Goal: Task Accomplishment & Management: Manage account settings

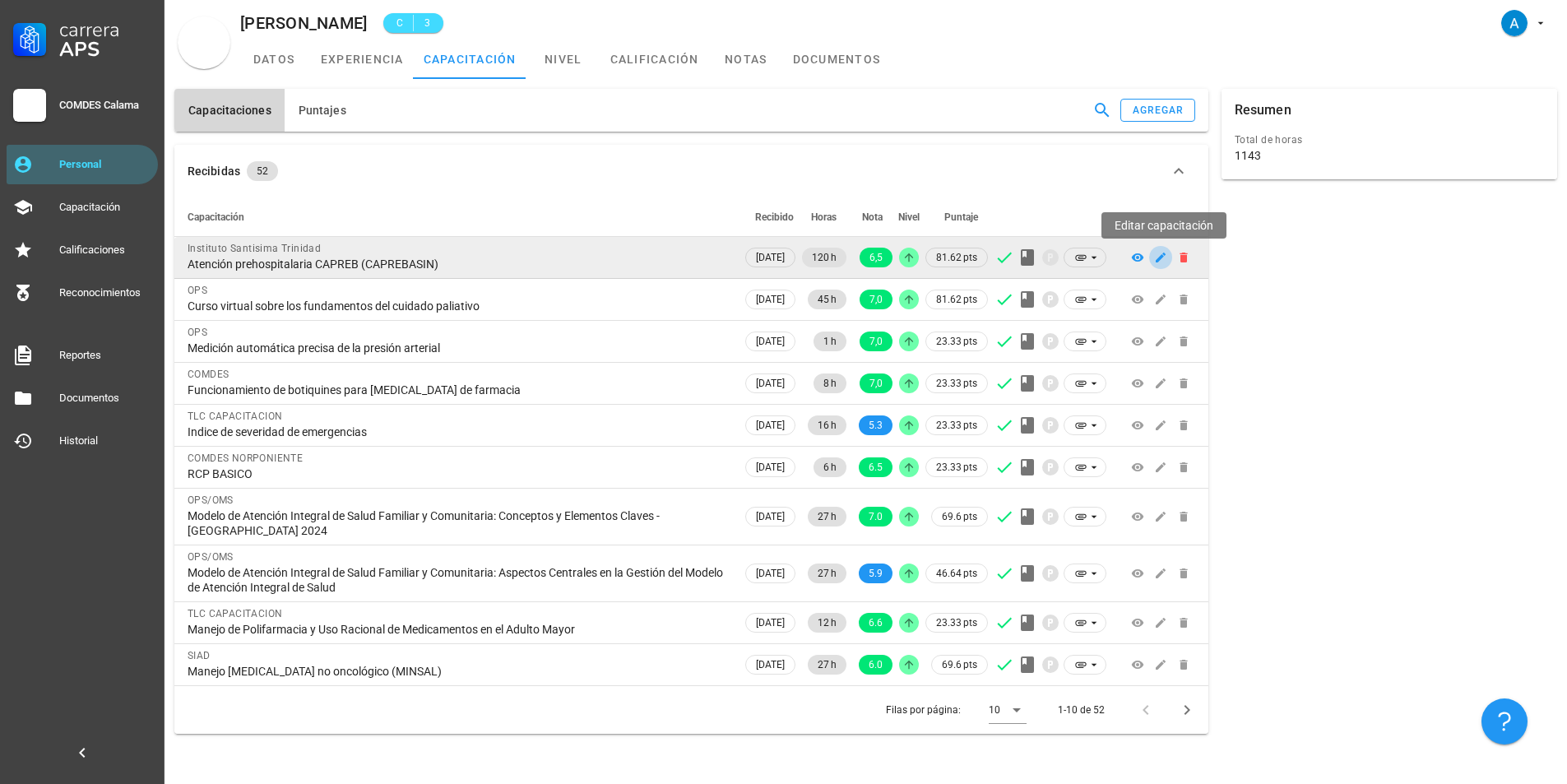
click at [1161, 258] on icon "button" at bounding box center [1161, 257] width 10 height 10
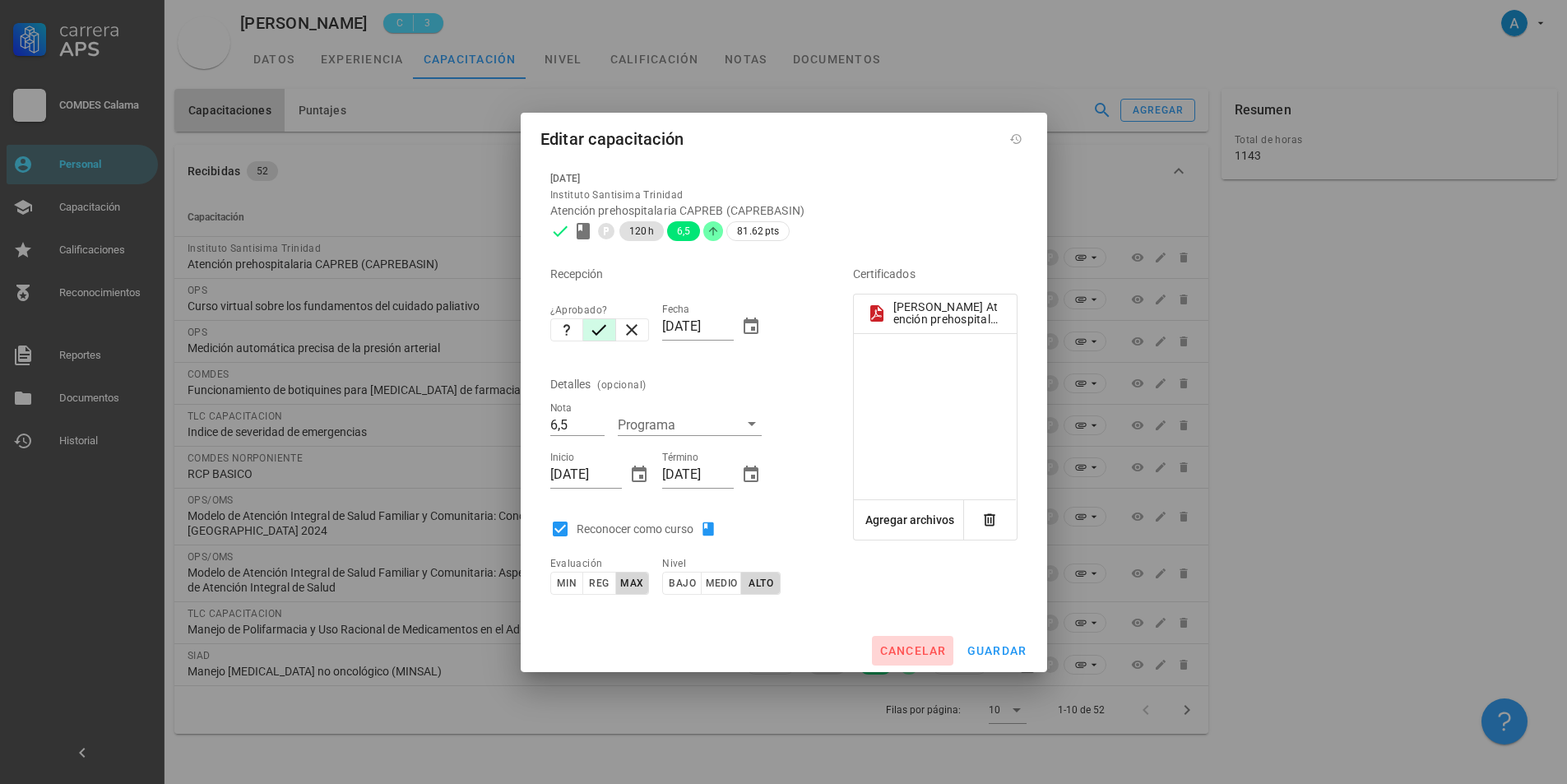
click at [947, 645] on button "cancelar" at bounding box center [912, 650] width 80 height 30
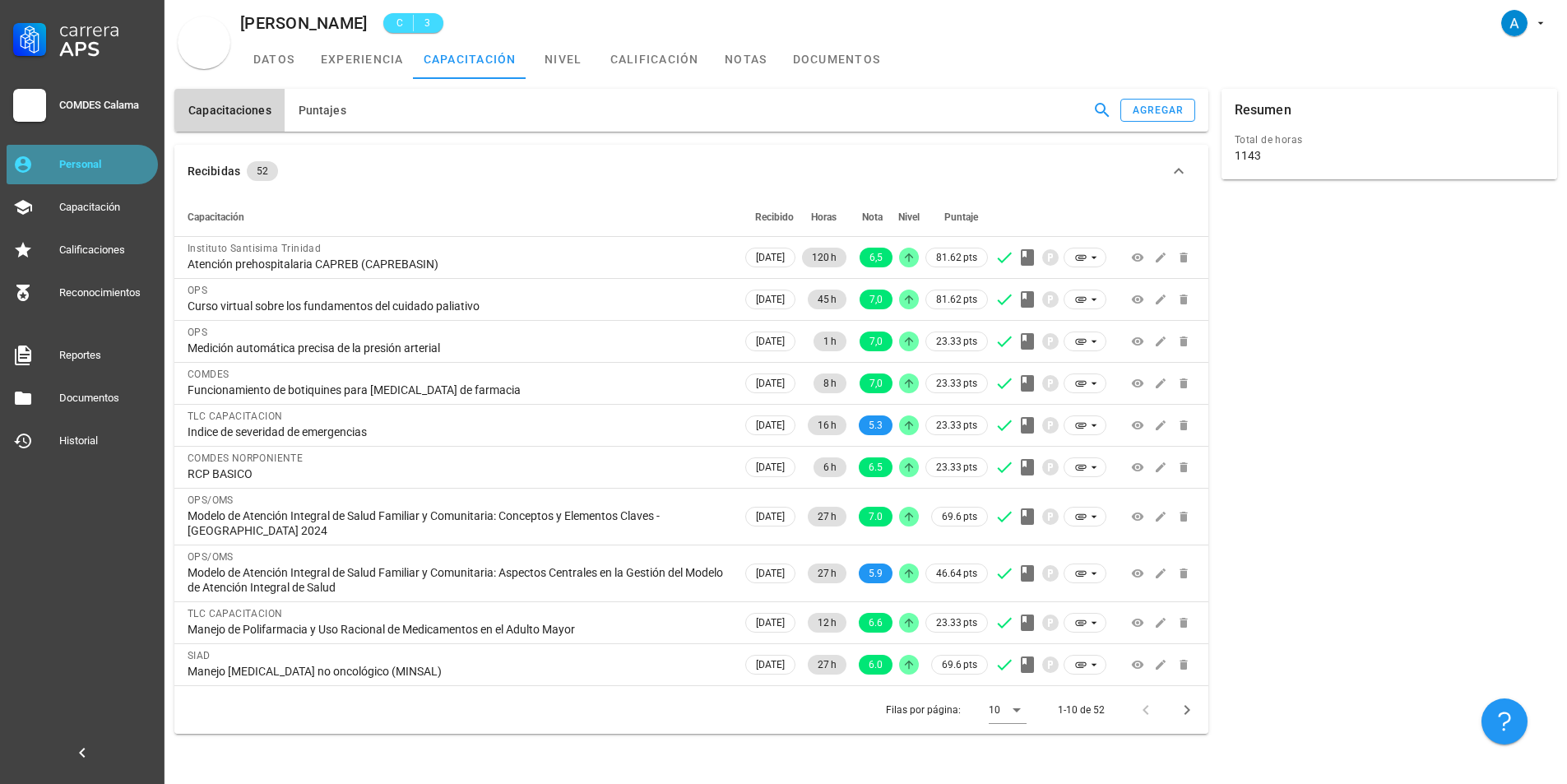
click at [122, 157] on div "Personal" at bounding box center [105, 164] width 92 height 27
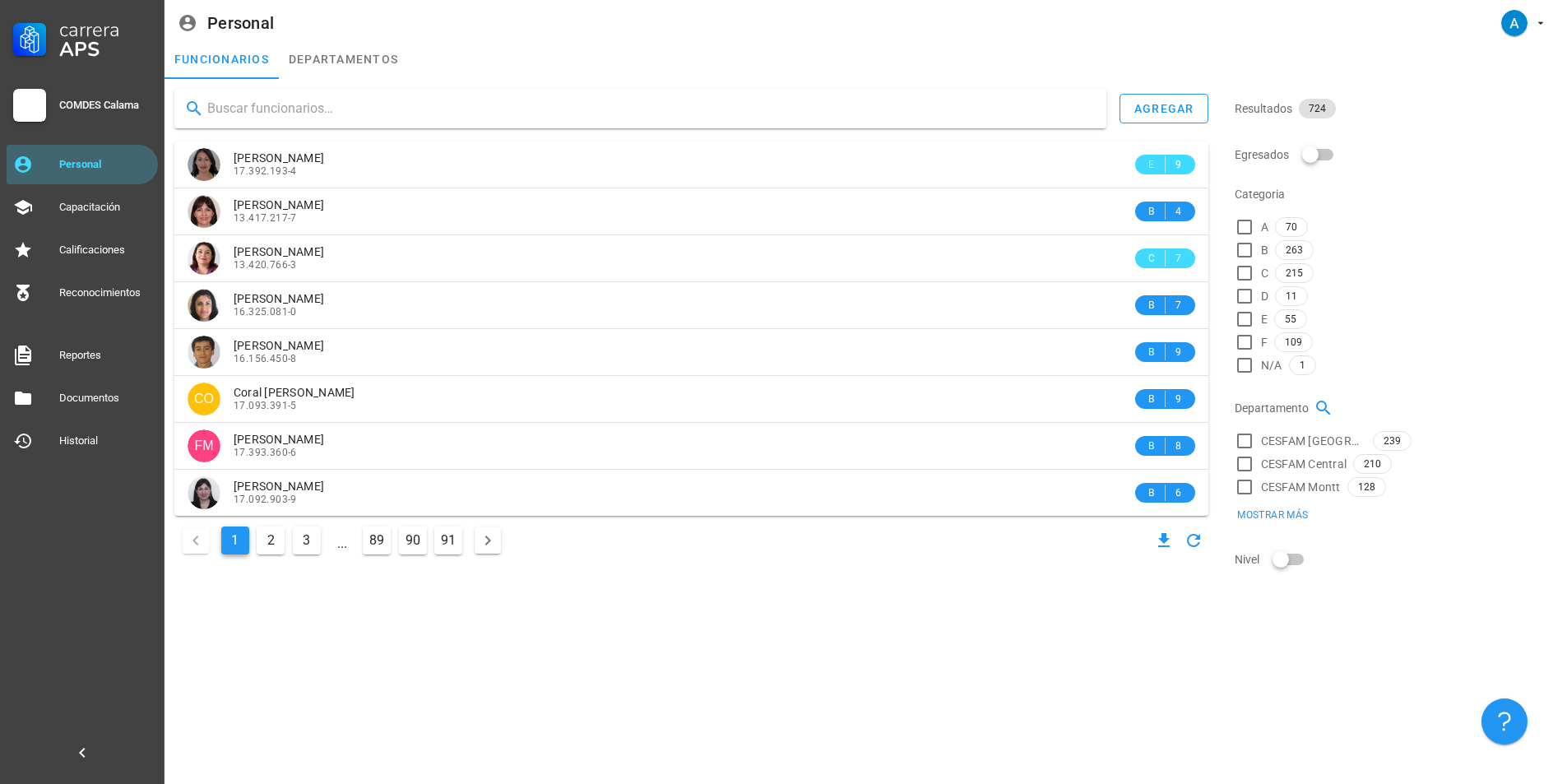
click at [252, 106] on input "text" at bounding box center [650, 108] width 886 height 27
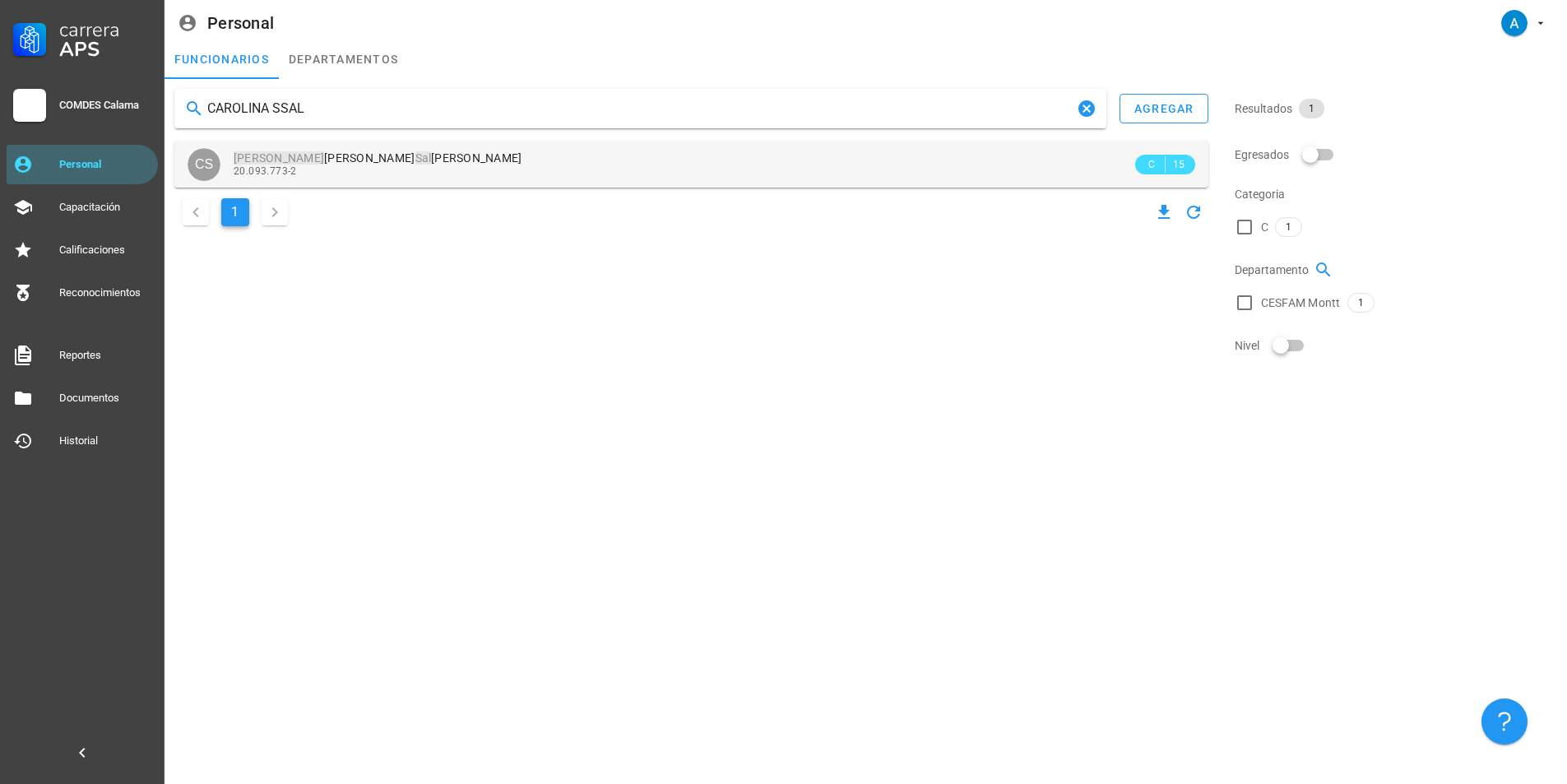
type input "CAROLINA SSAL"
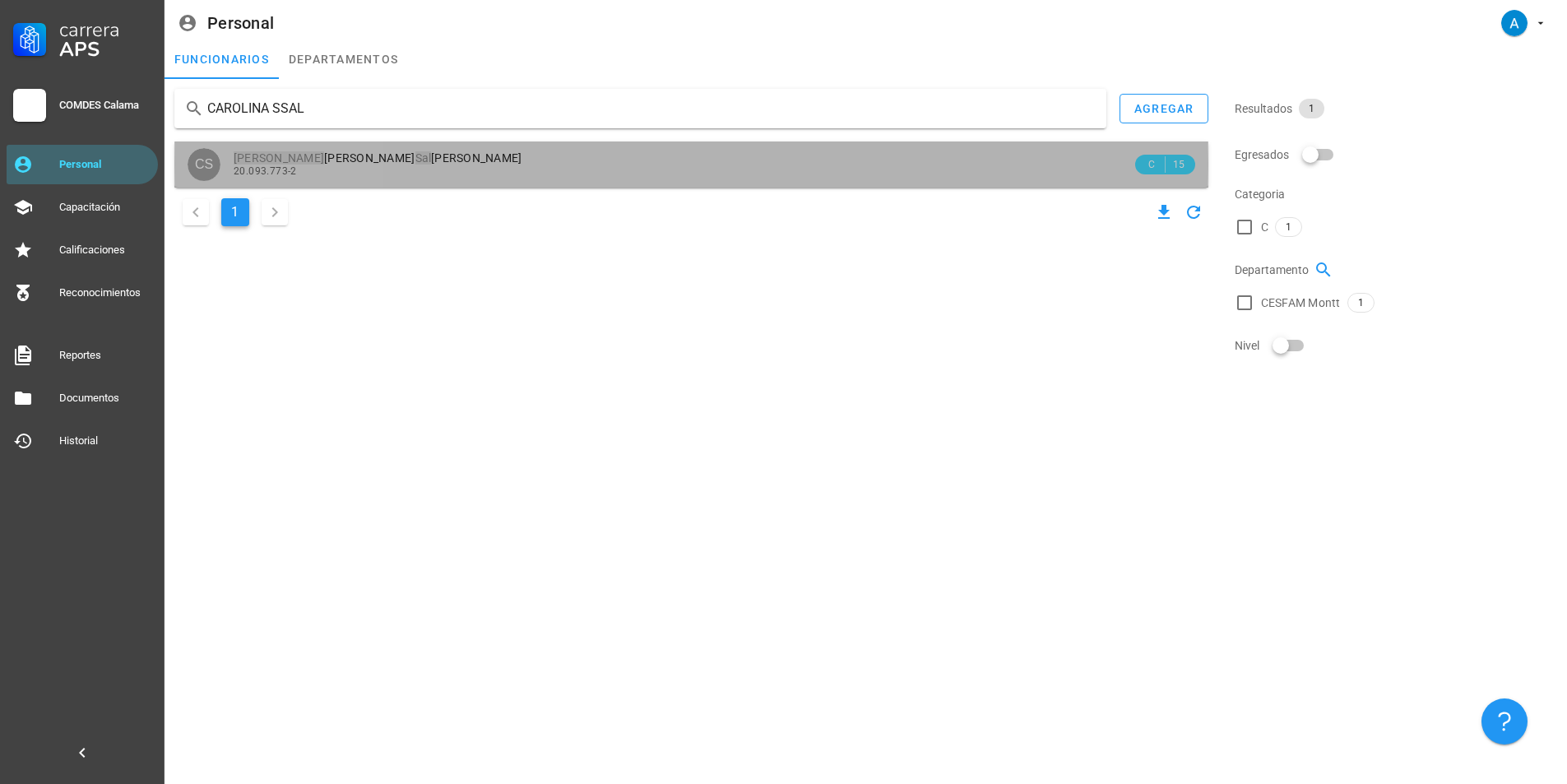
click at [347, 152] on span "[PERSON_NAME] [PERSON_NAME]" at bounding box center [377, 157] width 289 height 13
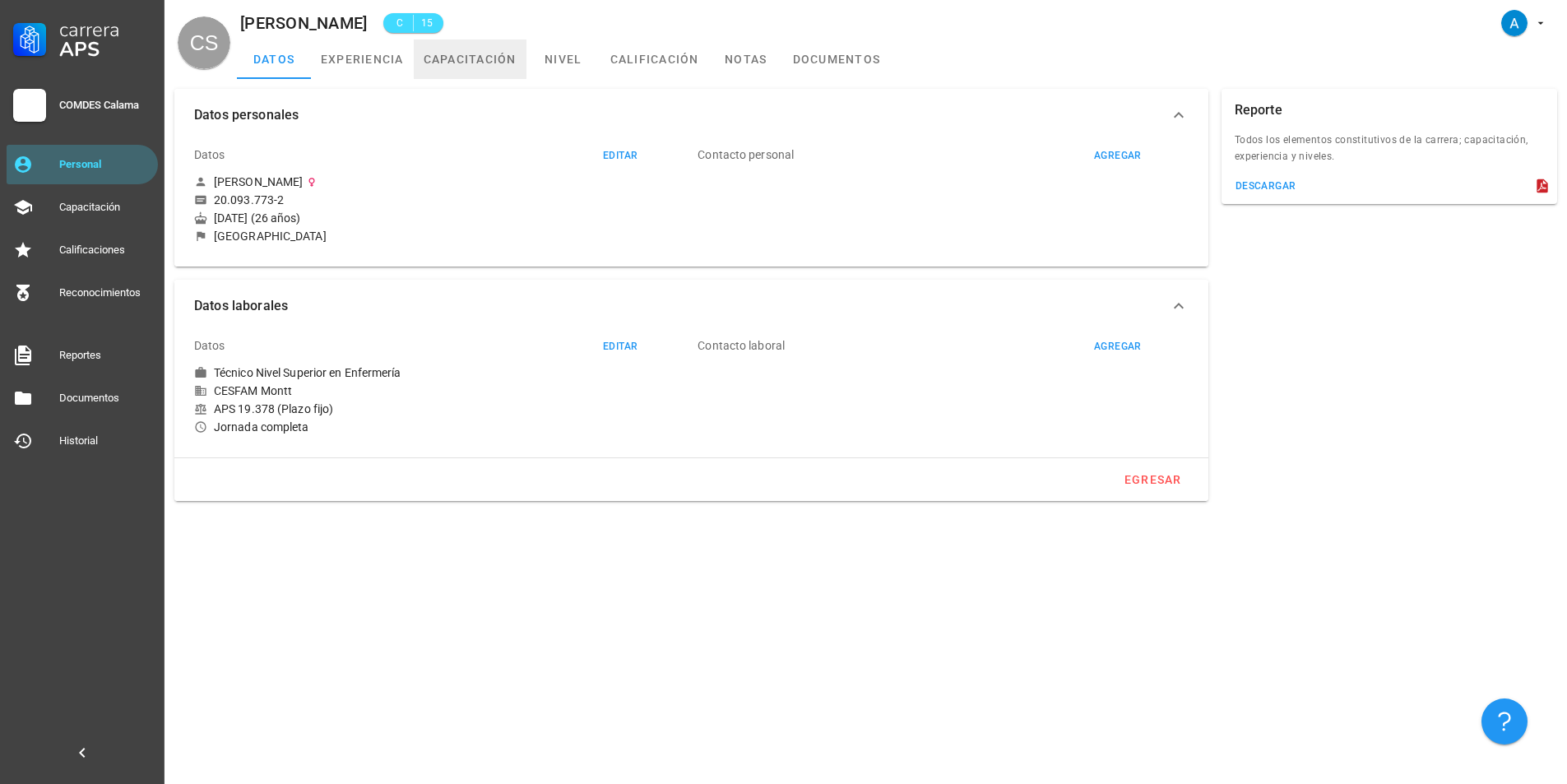
click at [507, 54] on link "capacitación" at bounding box center [471, 60] width 113 height 40
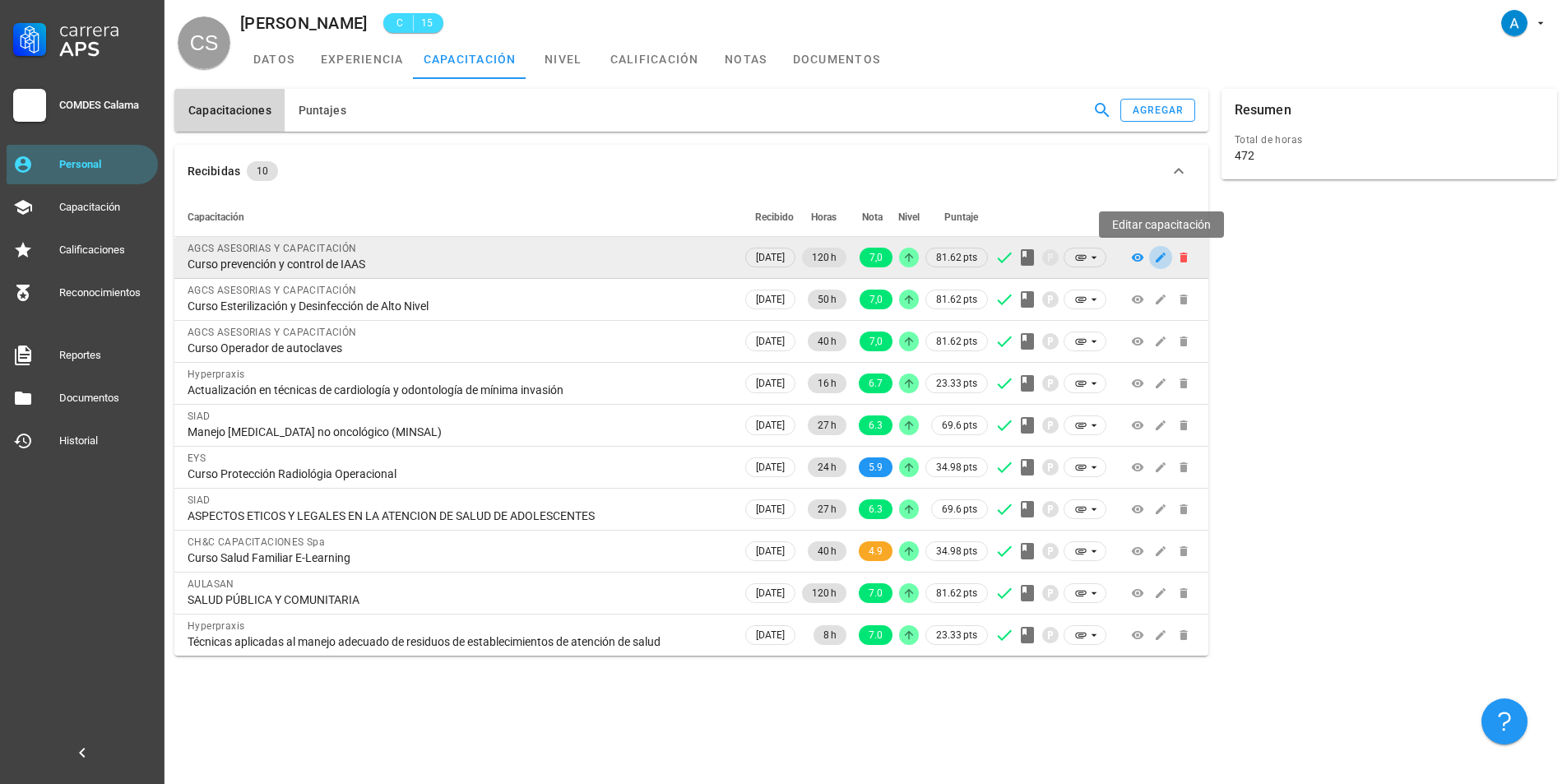
click at [1164, 257] on icon "button" at bounding box center [1161, 257] width 10 height 10
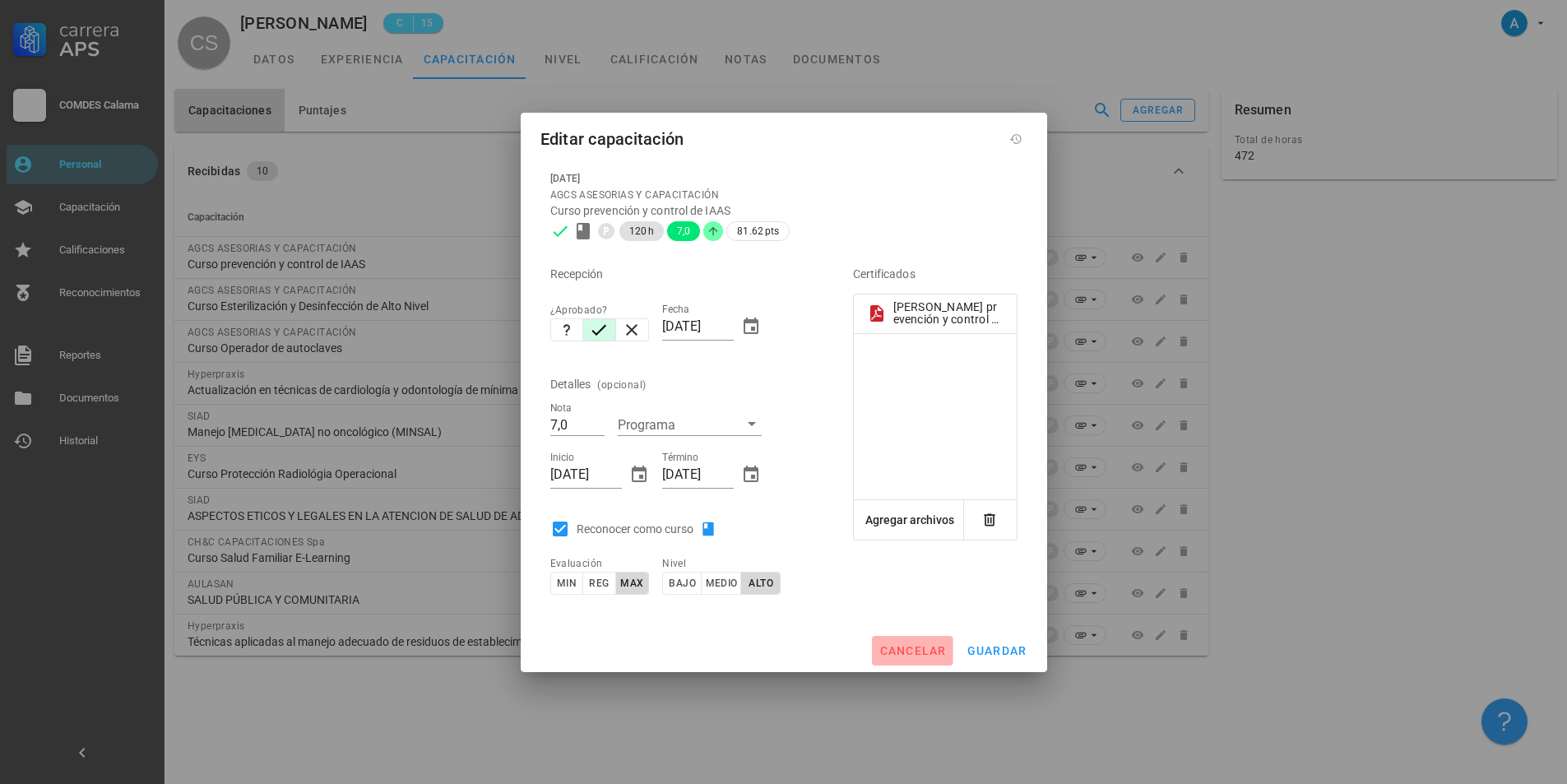
click at [938, 662] on button "cancelar" at bounding box center [912, 650] width 80 height 30
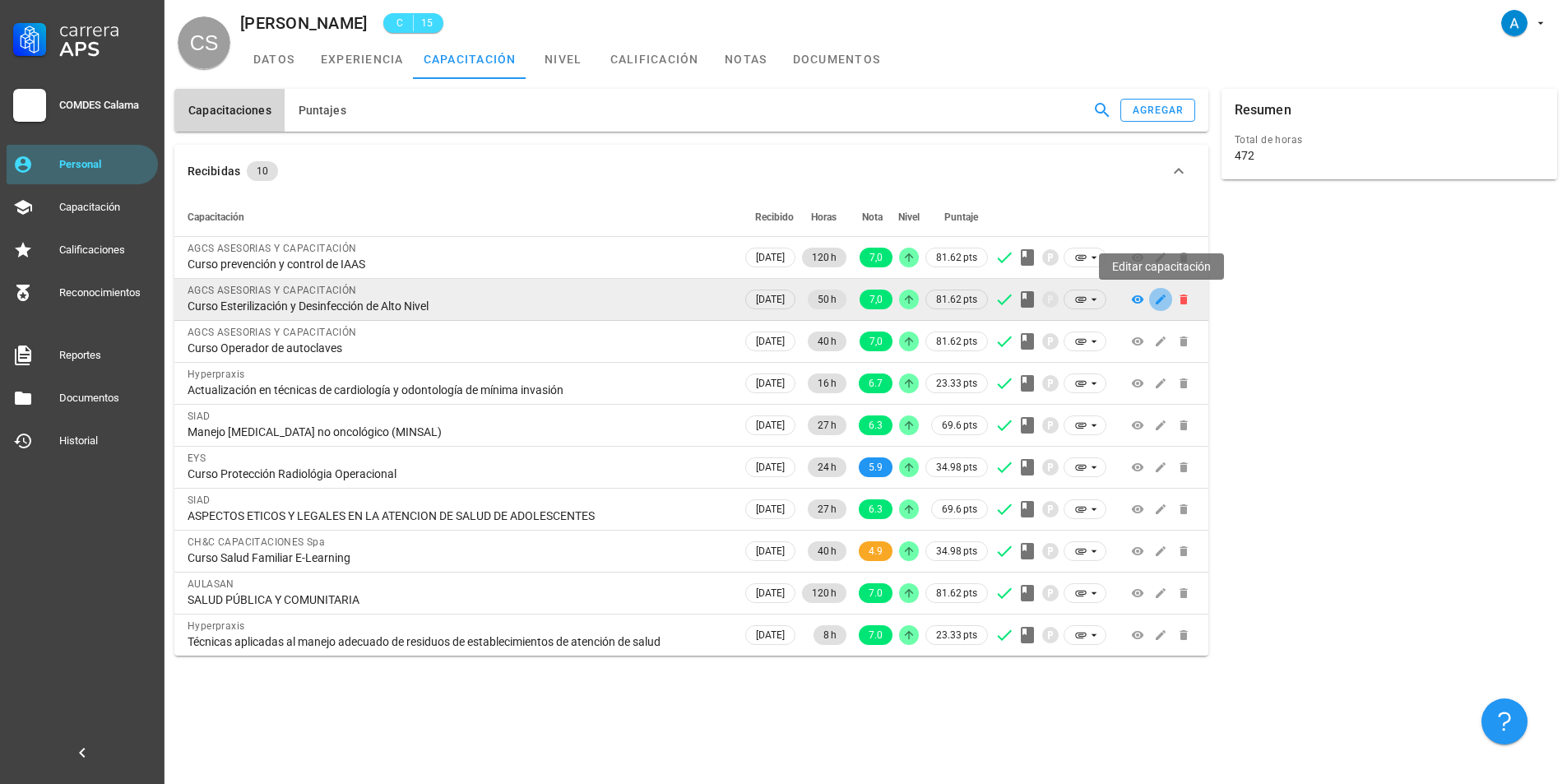
click at [1157, 306] on button "button" at bounding box center [1160, 299] width 23 height 23
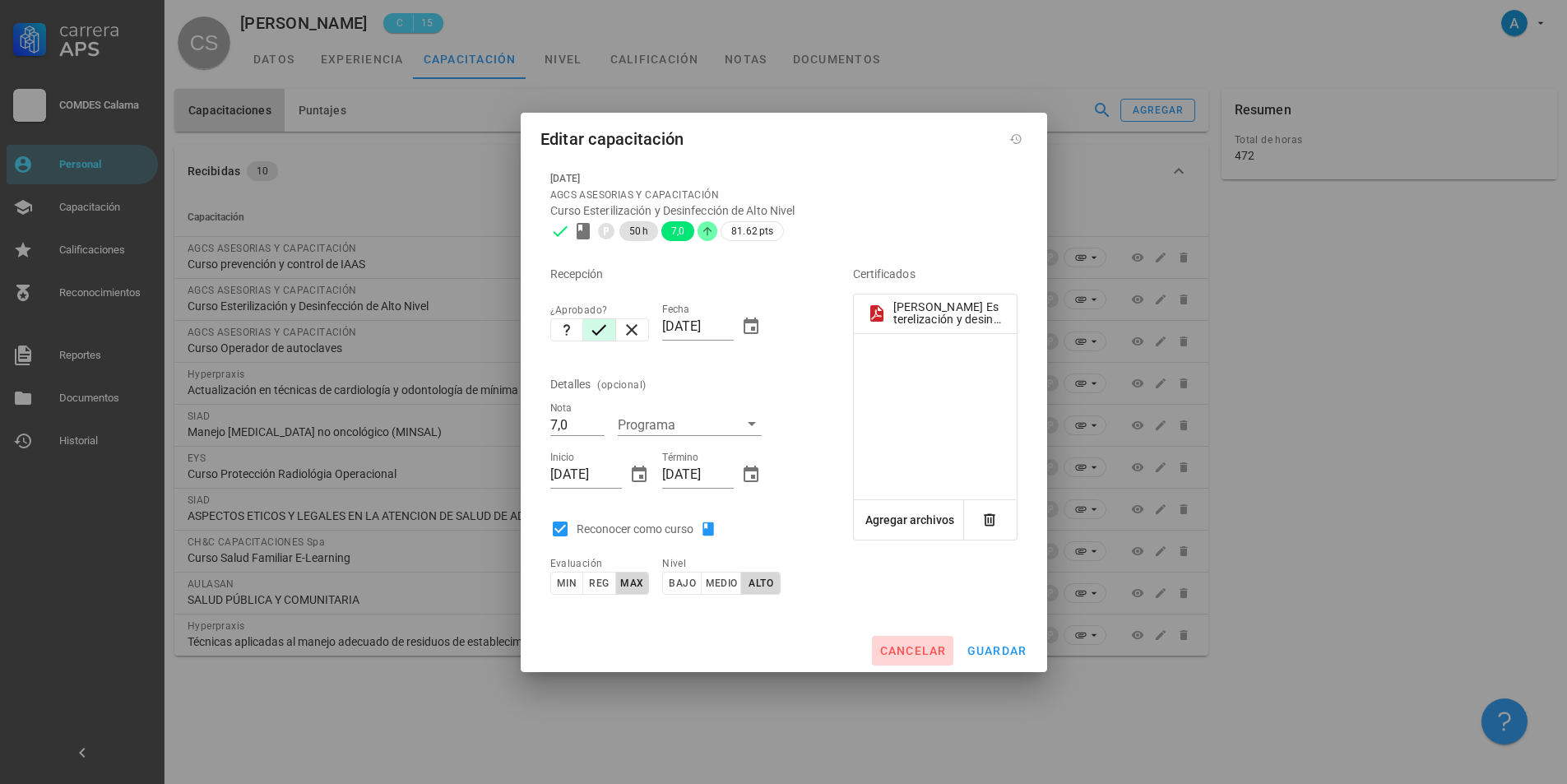
click at [907, 644] on span "cancelar" at bounding box center [913, 650] width 68 height 13
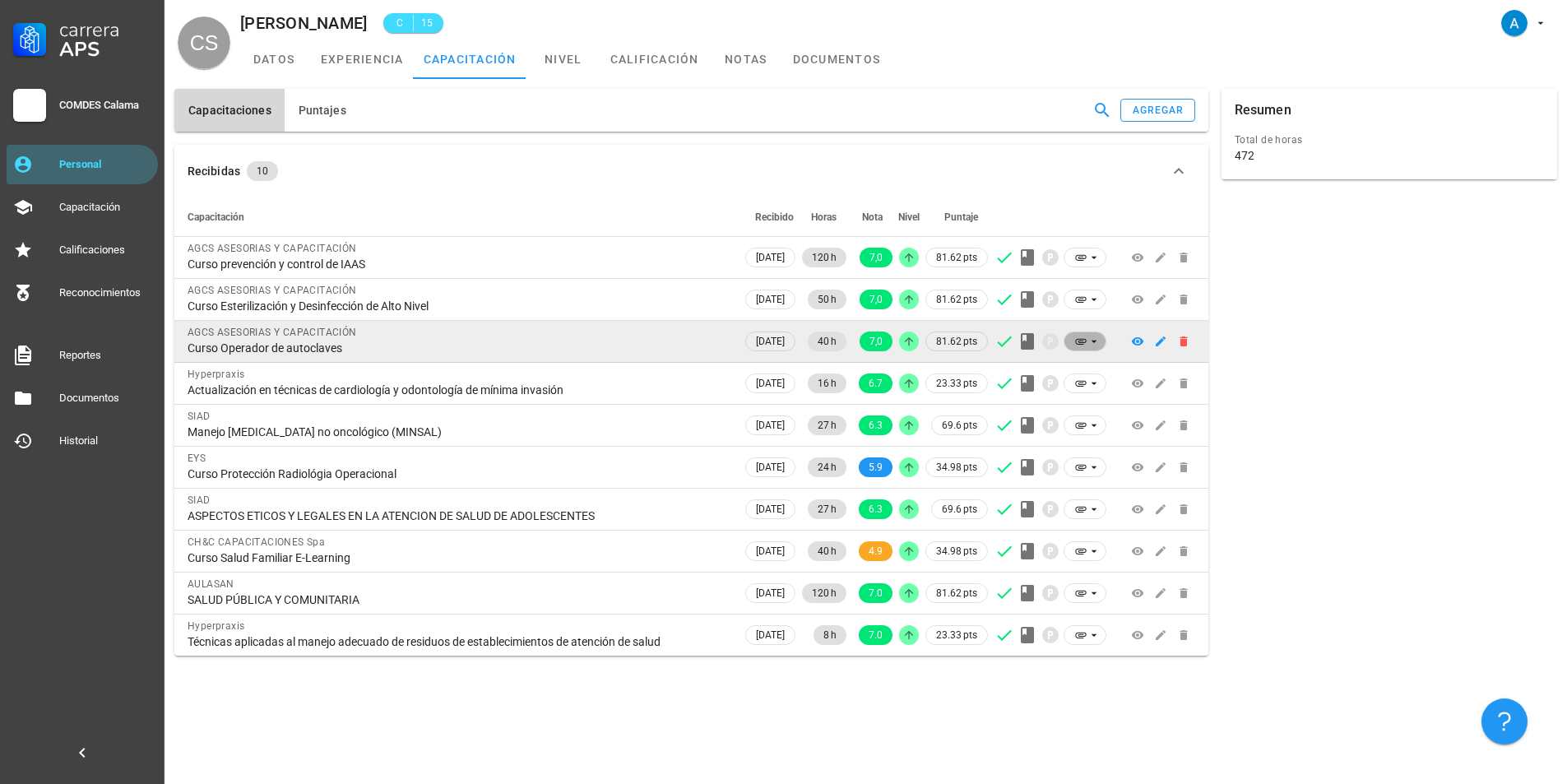
click at [1096, 347] on span at bounding box center [1084, 341] width 43 height 20
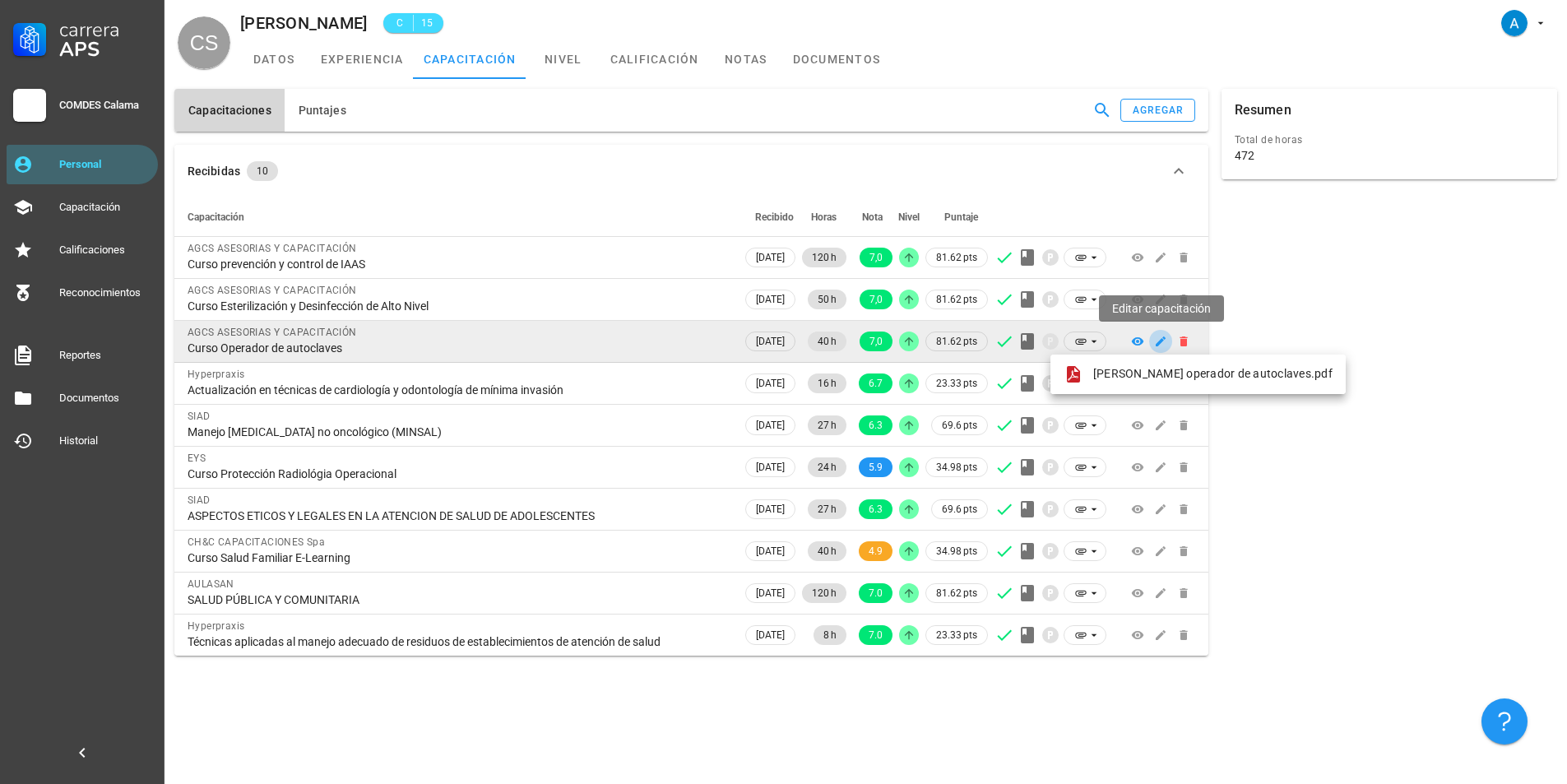
click at [1150, 345] on span "button" at bounding box center [1160, 340] width 23 height 13
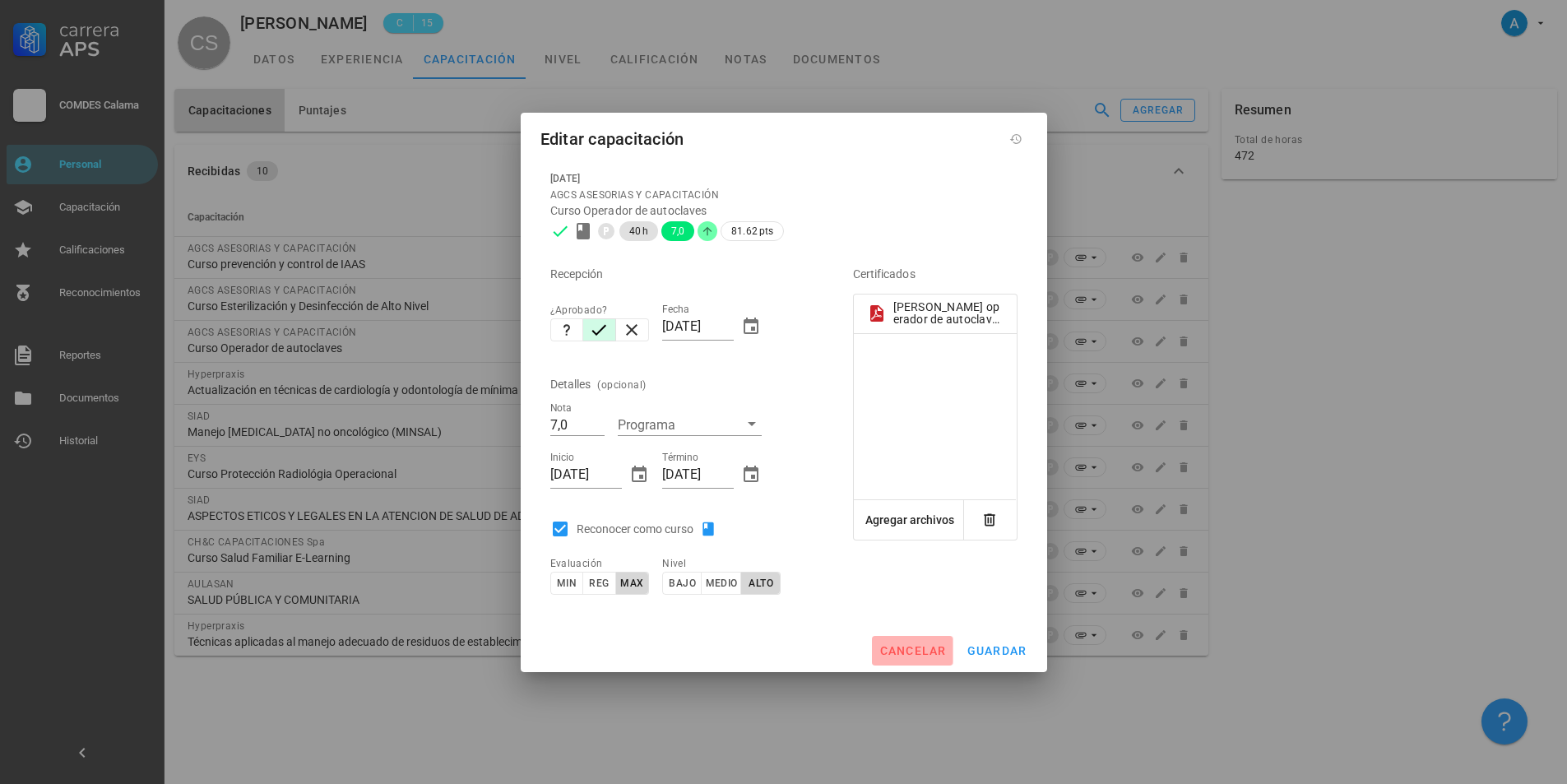
click at [928, 651] on span "cancelar" at bounding box center [913, 650] width 68 height 13
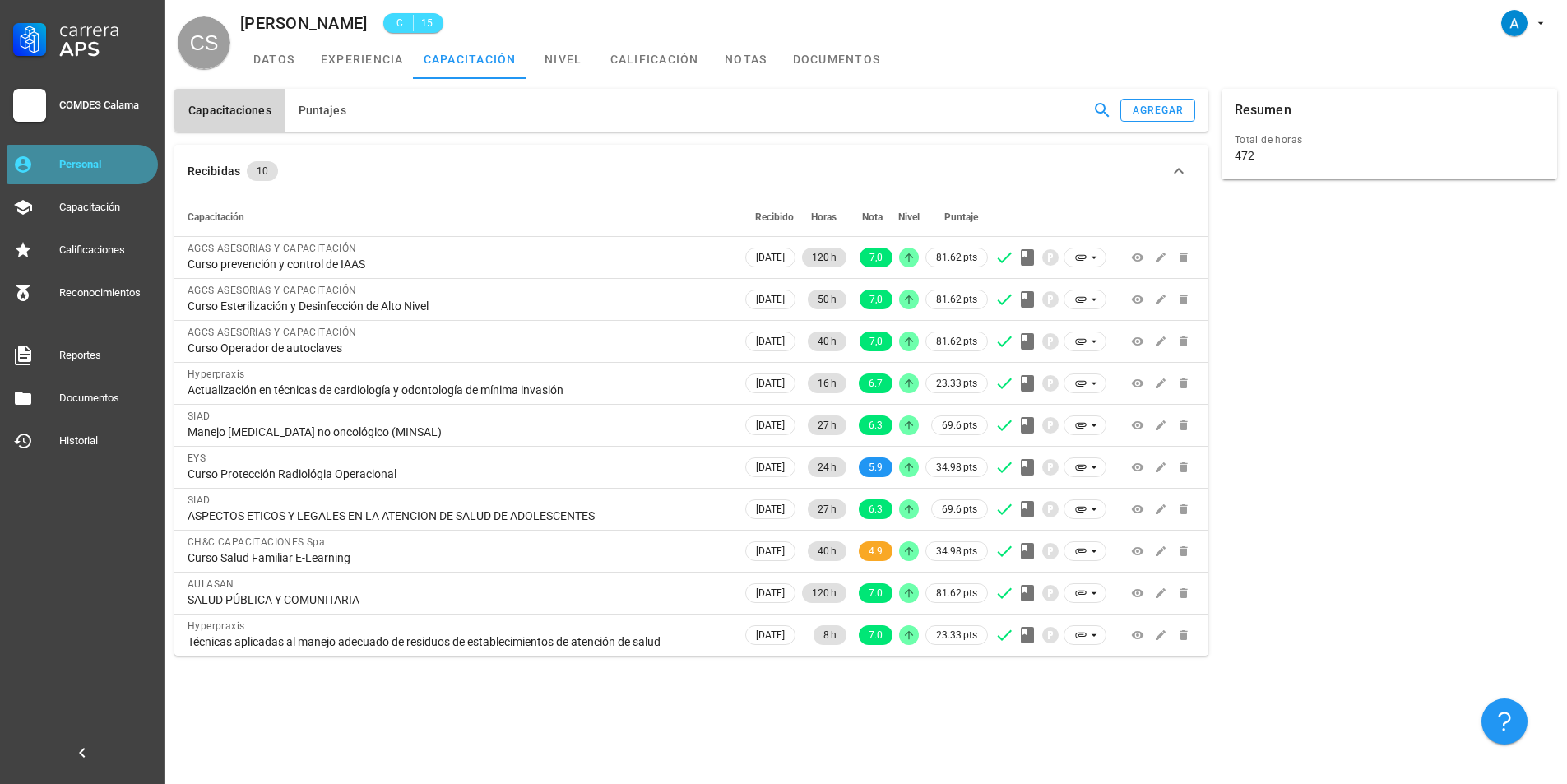
click at [130, 168] on div "Personal" at bounding box center [105, 164] width 92 height 13
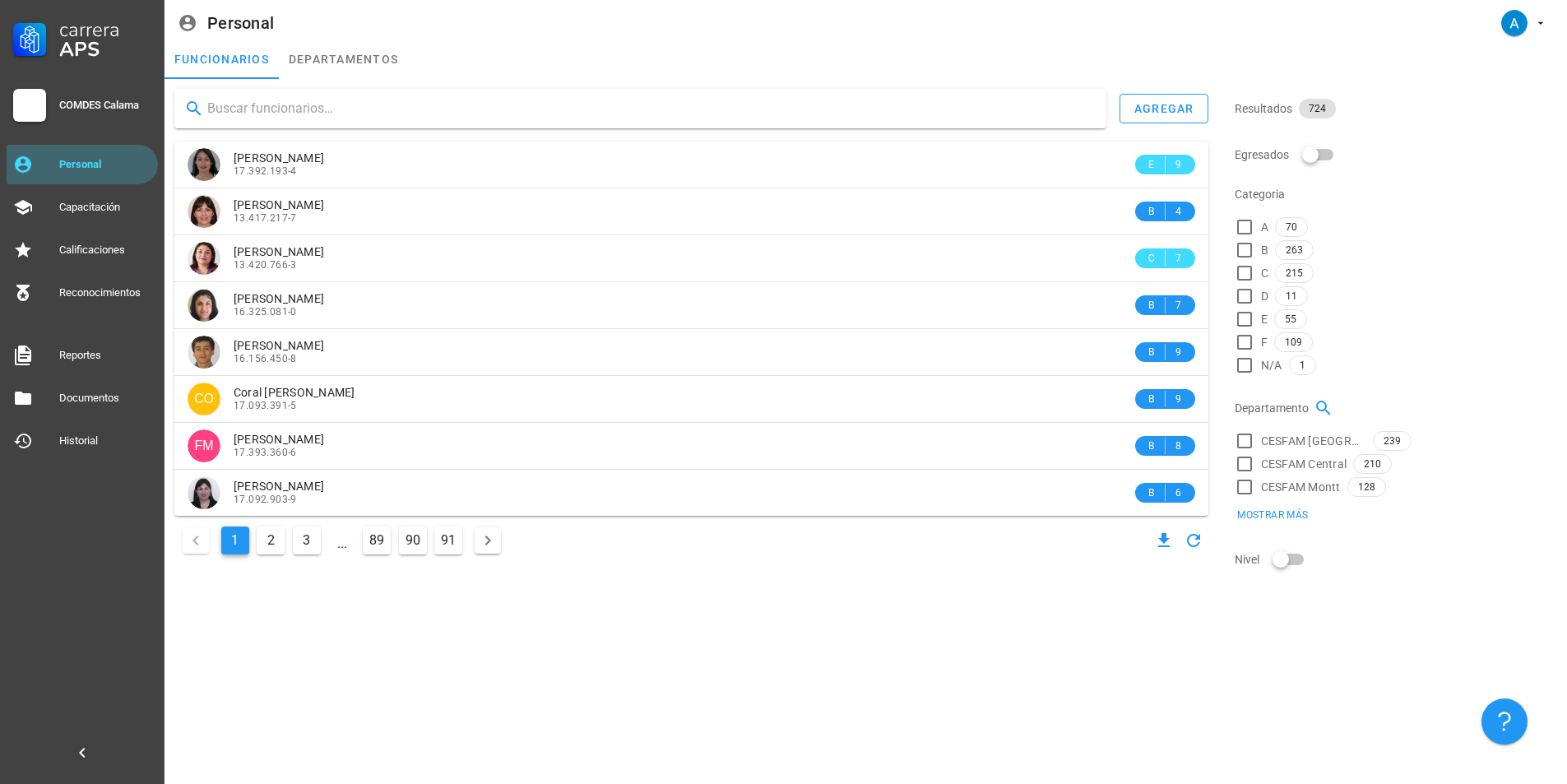
click at [306, 107] on input "text" at bounding box center [650, 108] width 886 height 27
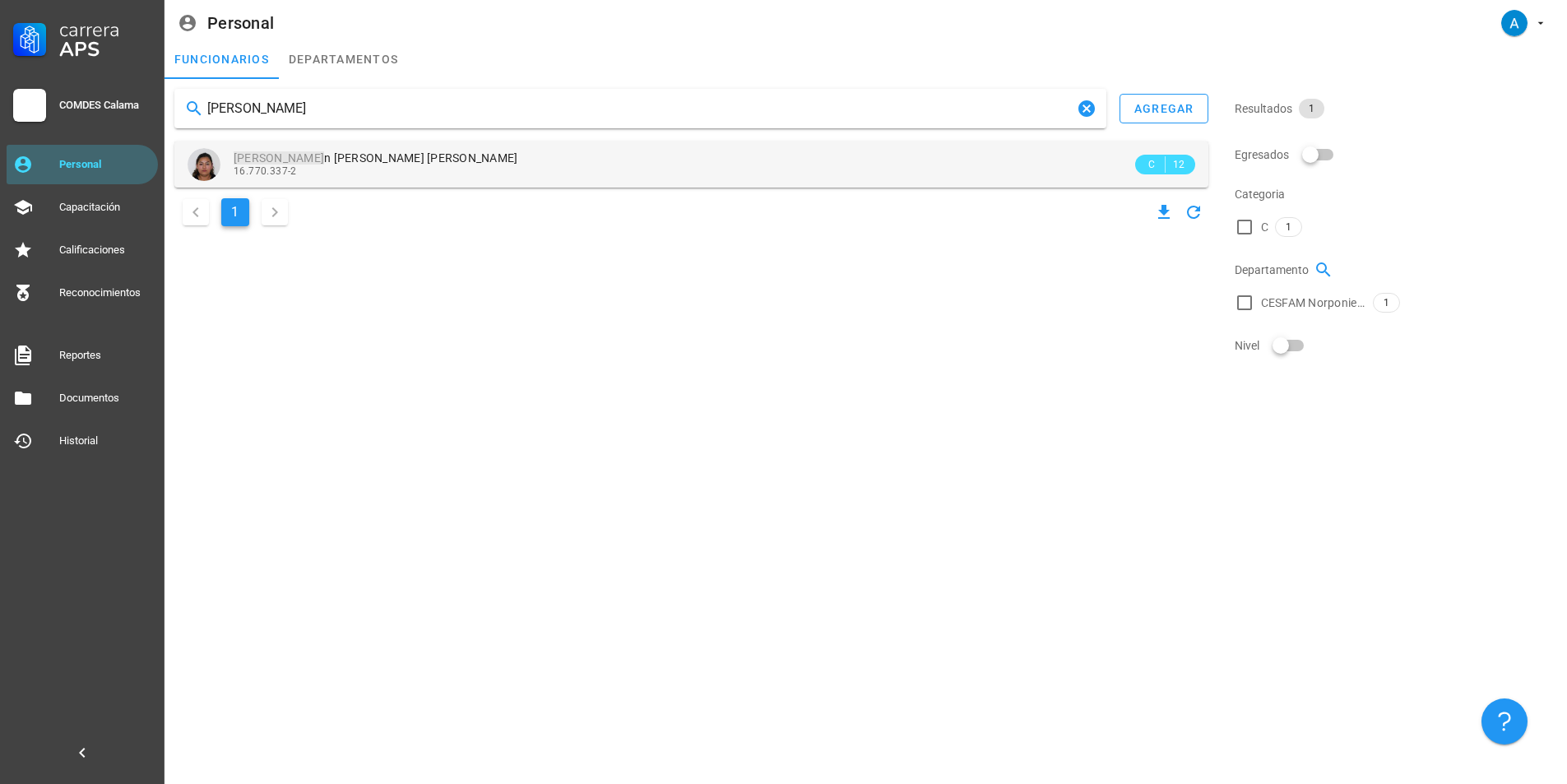
type input "[PERSON_NAME]"
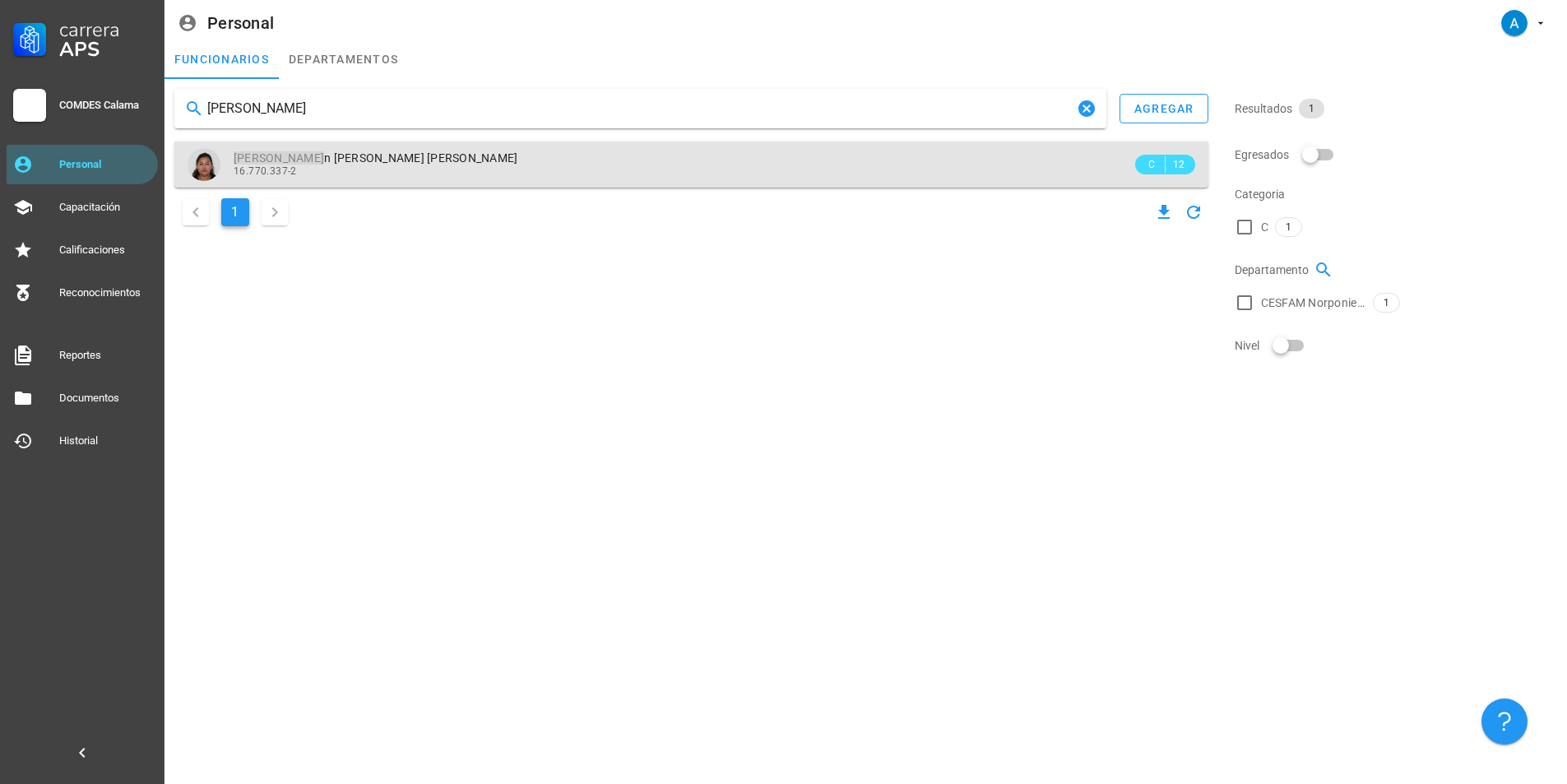
click at [376, 175] on div "16.770.337-2" at bounding box center [682, 172] width 899 height 12
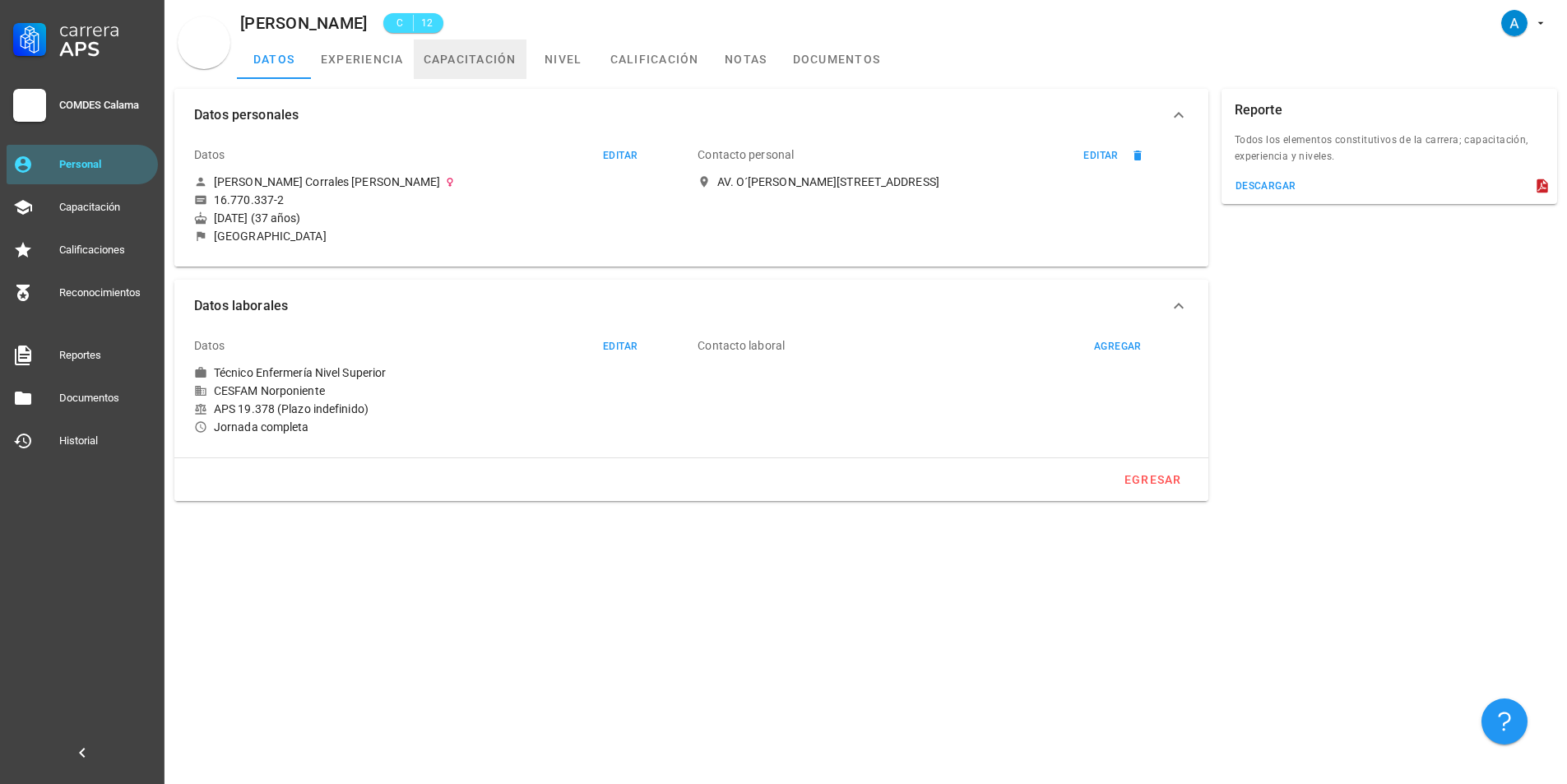
click at [471, 52] on link "capacitación" at bounding box center [471, 60] width 113 height 40
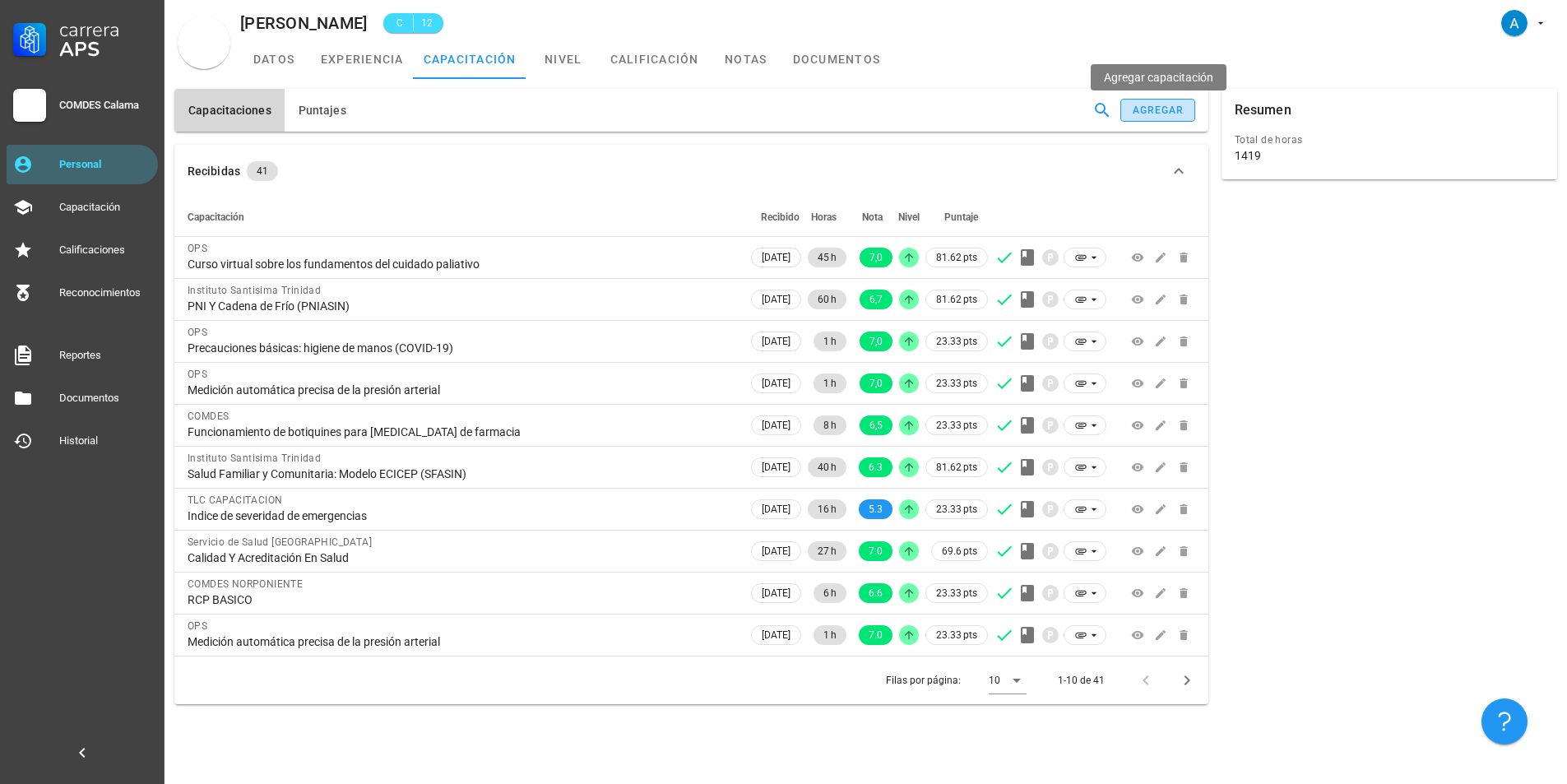
click at [1183, 118] on button "agregar" at bounding box center [1158, 109] width 74 height 23
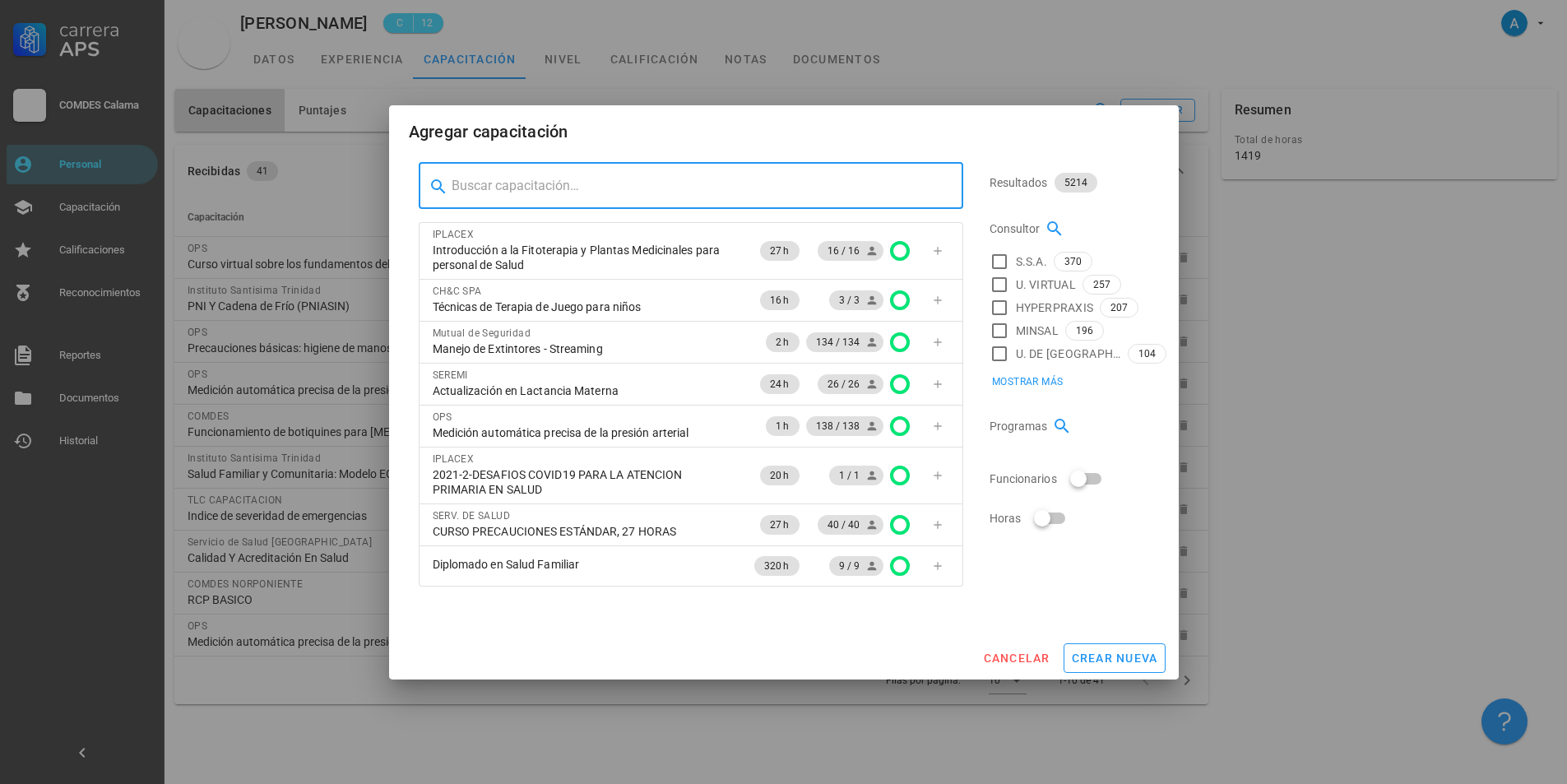
click at [685, 186] on input "text" at bounding box center [701, 186] width 499 height 27
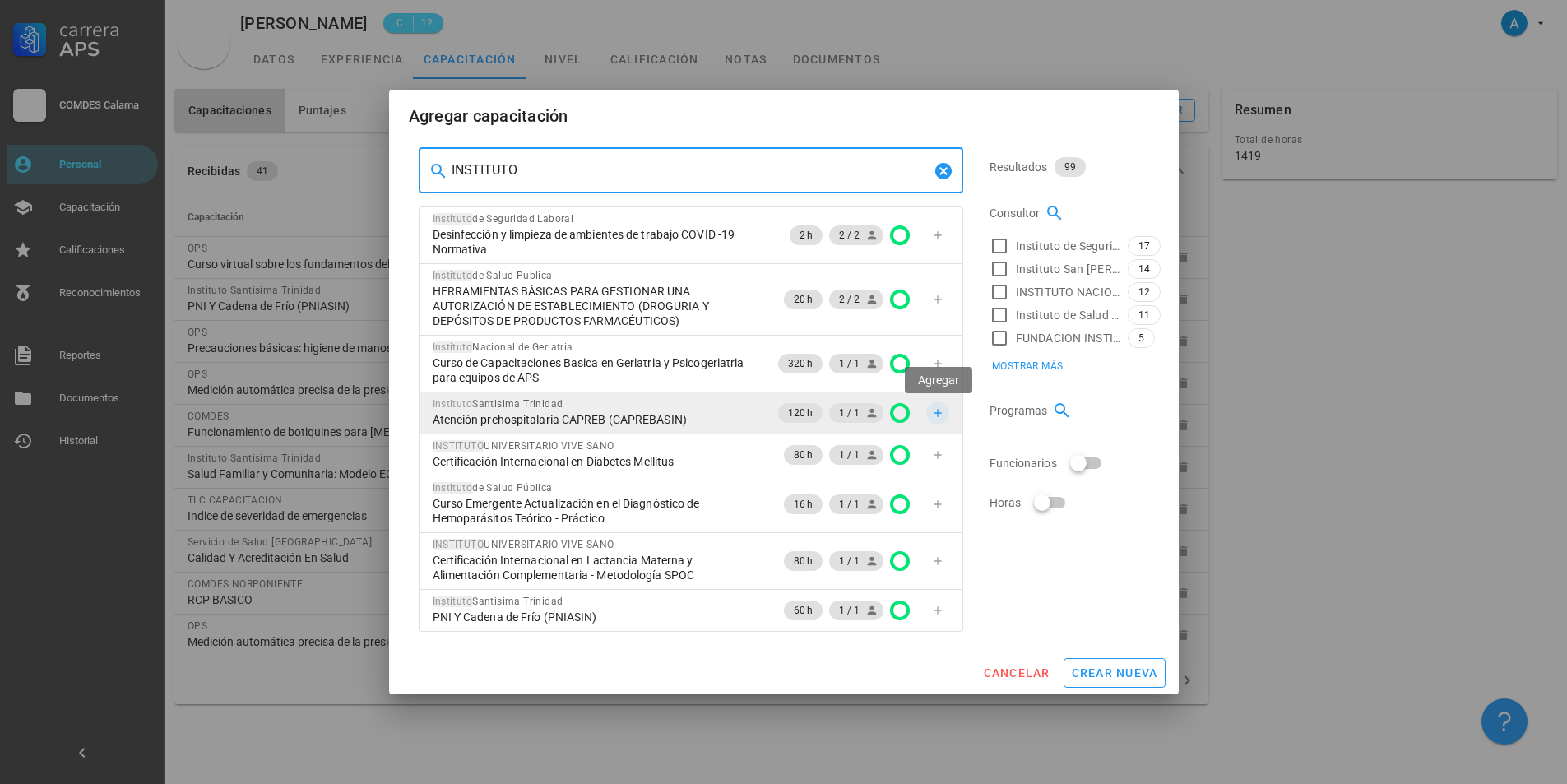
type input "INSTITUTO"
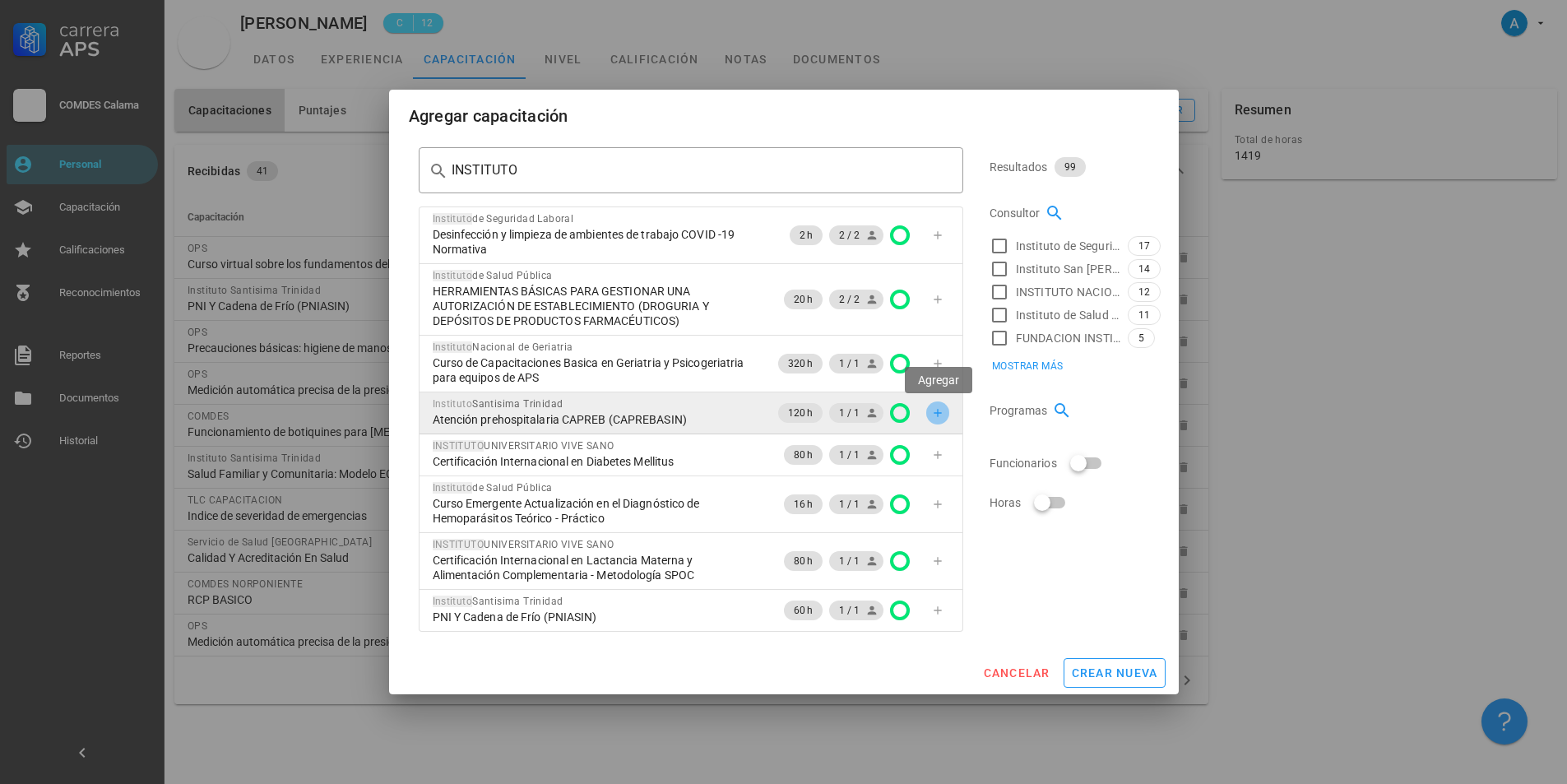
click at [929, 415] on span "button" at bounding box center [937, 412] width 23 height 13
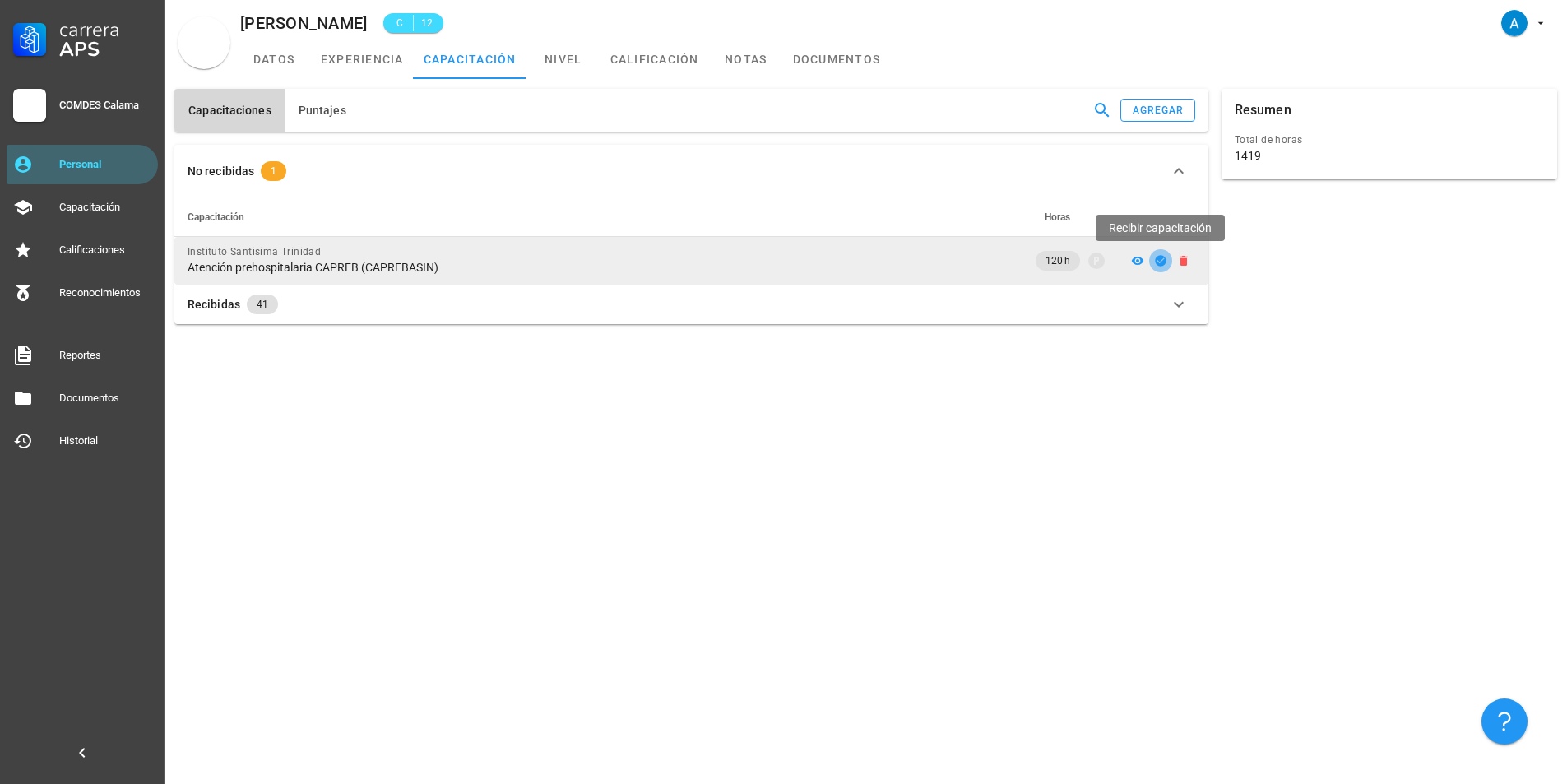
click at [1161, 260] on icon "button" at bounding box center [1160, 260] width 11 height 11
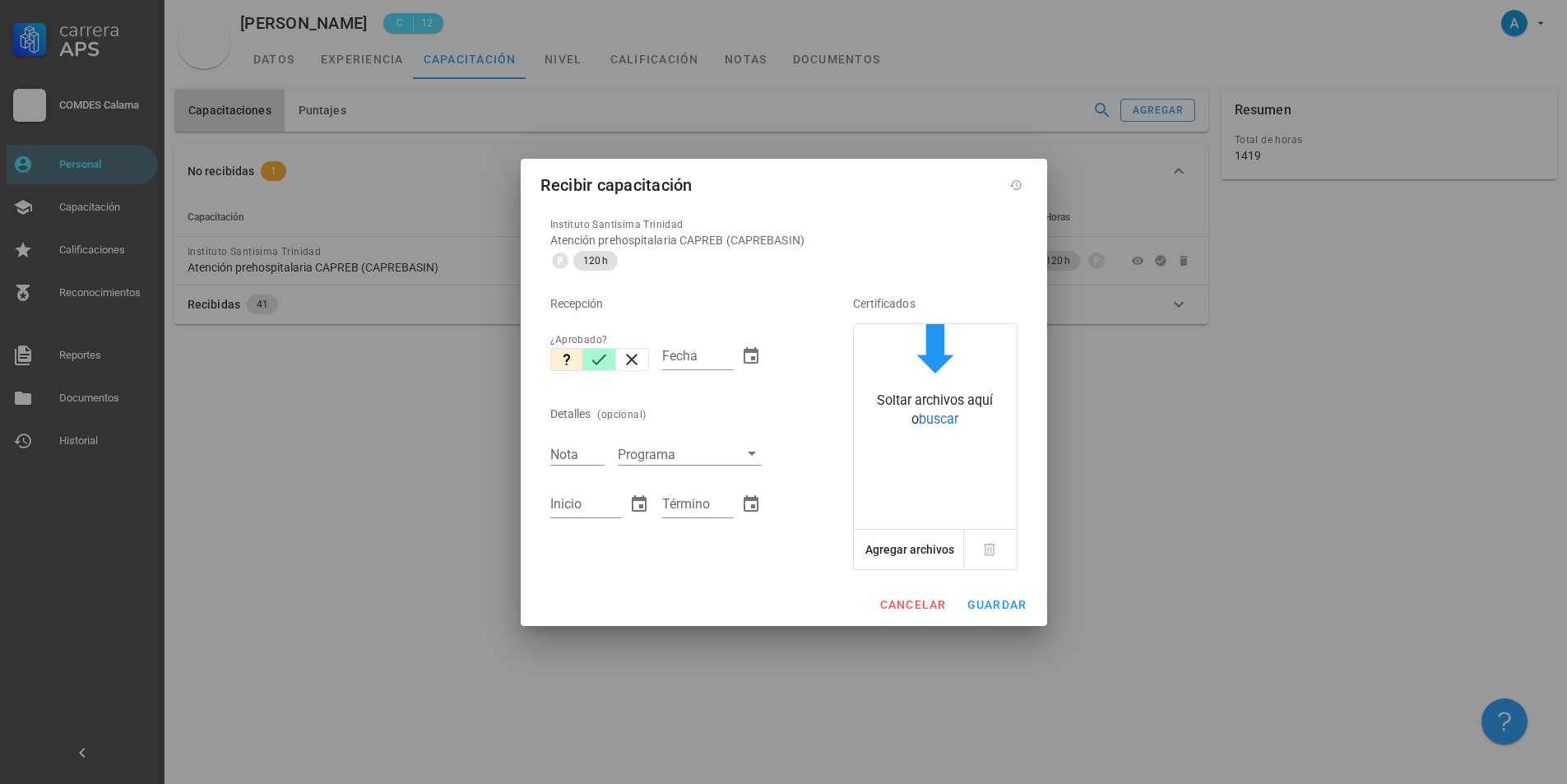
click at [601, 357] on icon "button" at bounding box center [599, 359] width 20 height 20
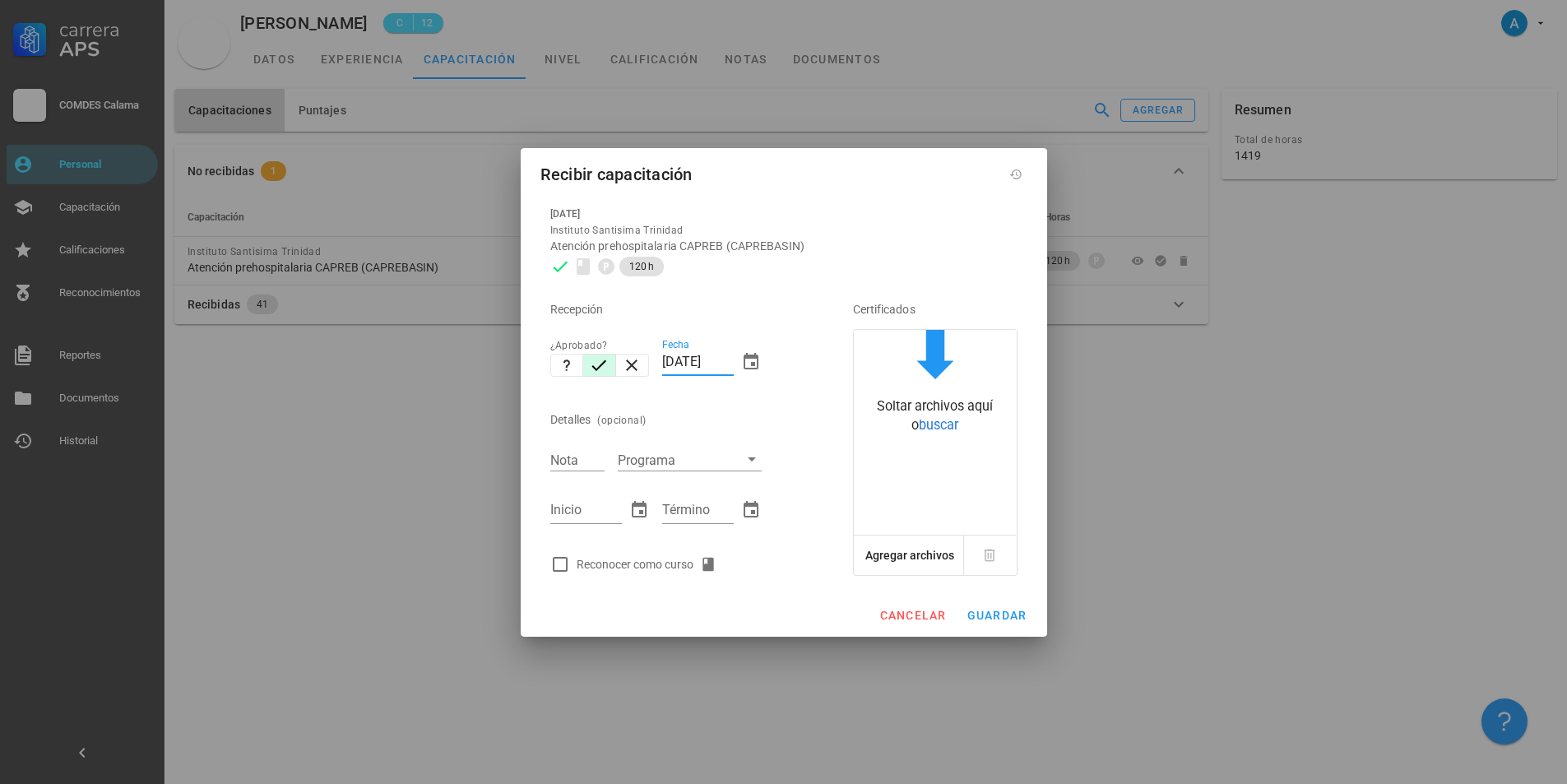
drag, startPoint x: 678, startPoint y: 361, endPoint x: 664, endPoint y: 358, distance: 14.3
click at [664, 358] on input "[DATE]" at bounding box center [698, 361] width 71 height 27
type input "[DATE]"
click at [590, 452] on input "Nota" at bounding box center [577, 459] width 55 height 22
type input "6,4"
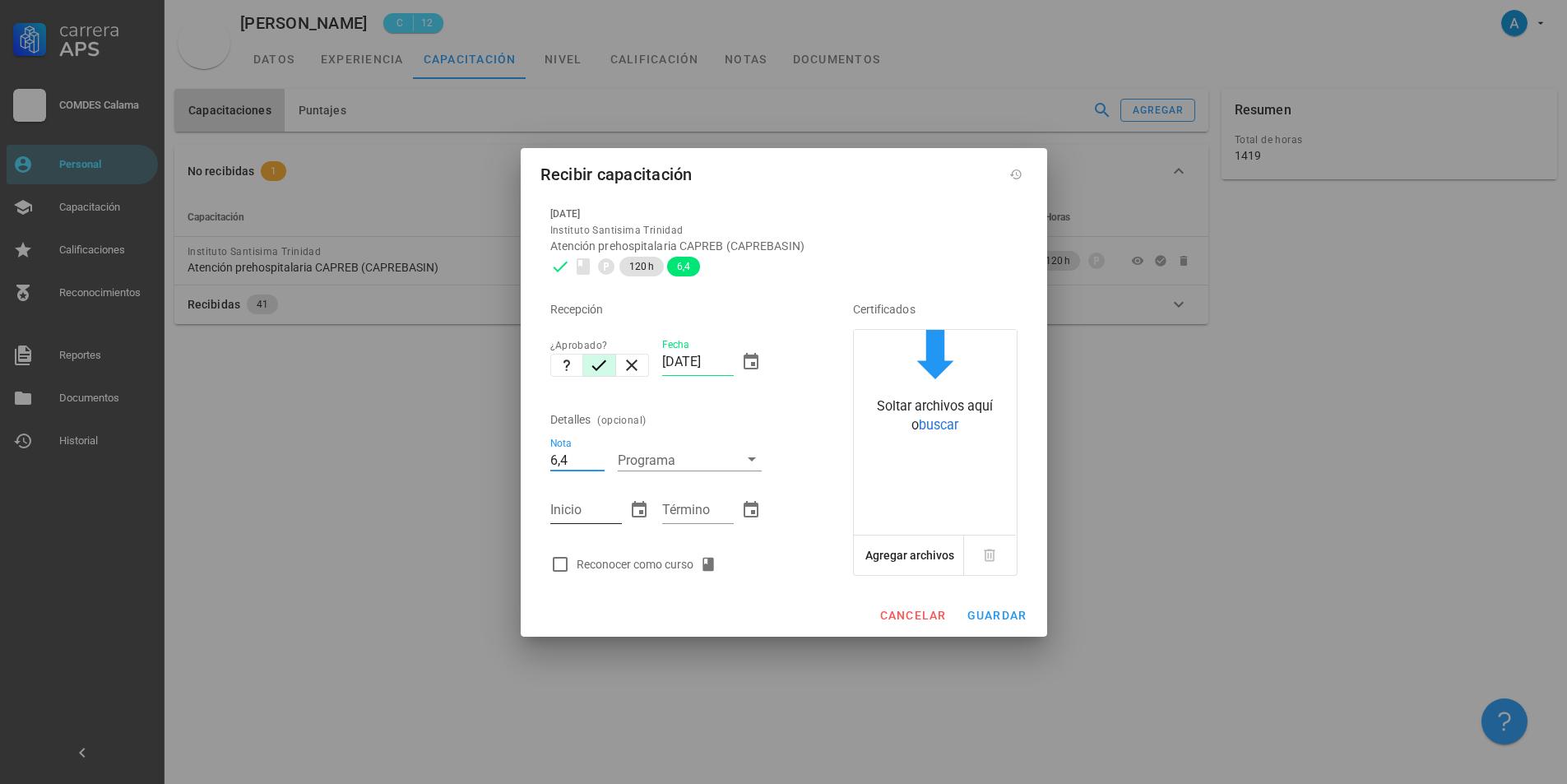
click at [588, 513] on input "Inicio" at bounding box center [586, 509] width 71 height 27
type input "[DATE]"
click at [691, 512] on input "Término" at bounding box center [698, 509] width 71 height 27
type input "[DATE]"
click at [561, 561] on div at bounding box center [560, 564] width 28 height 28
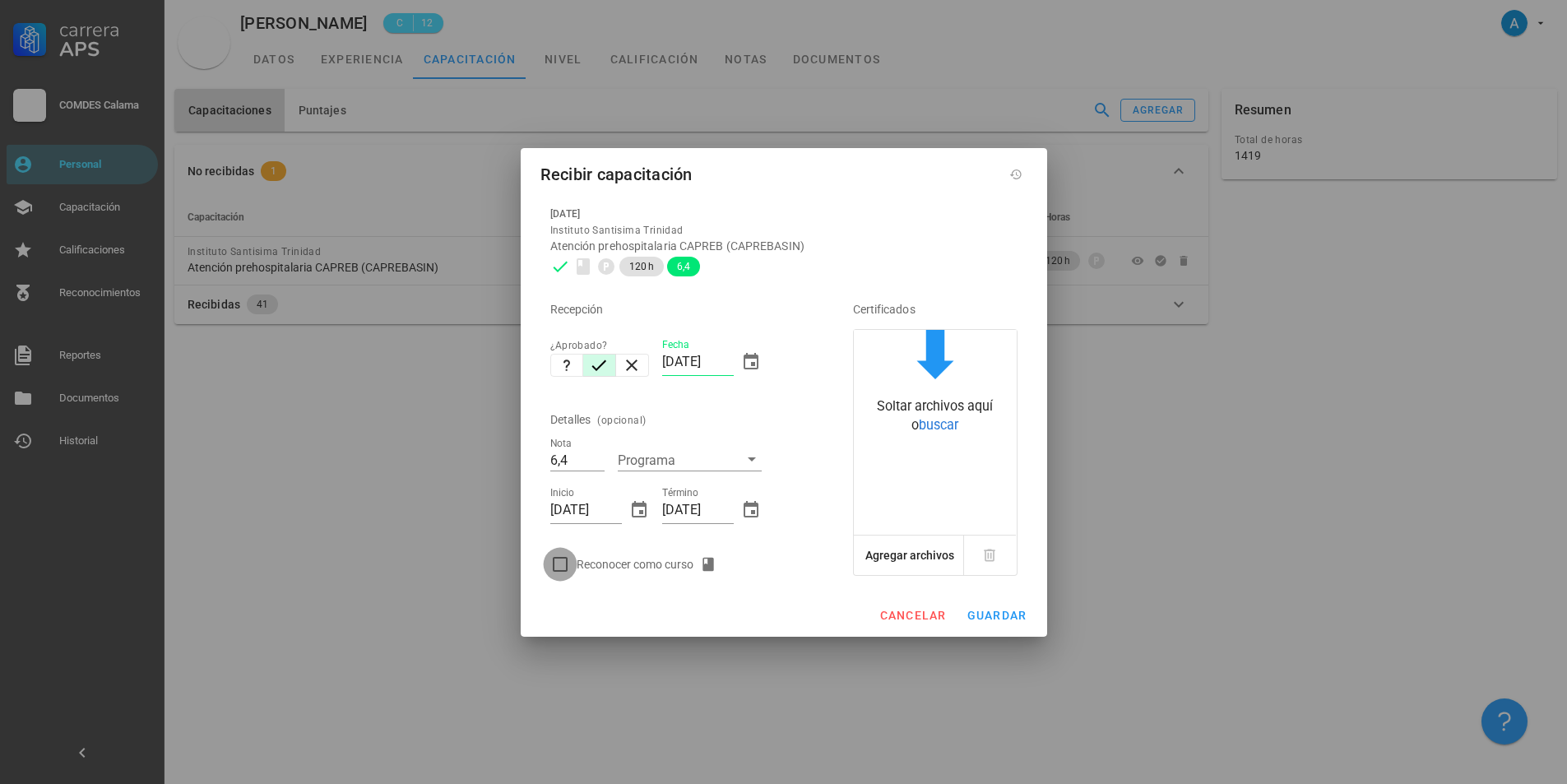
checkbox input "true"
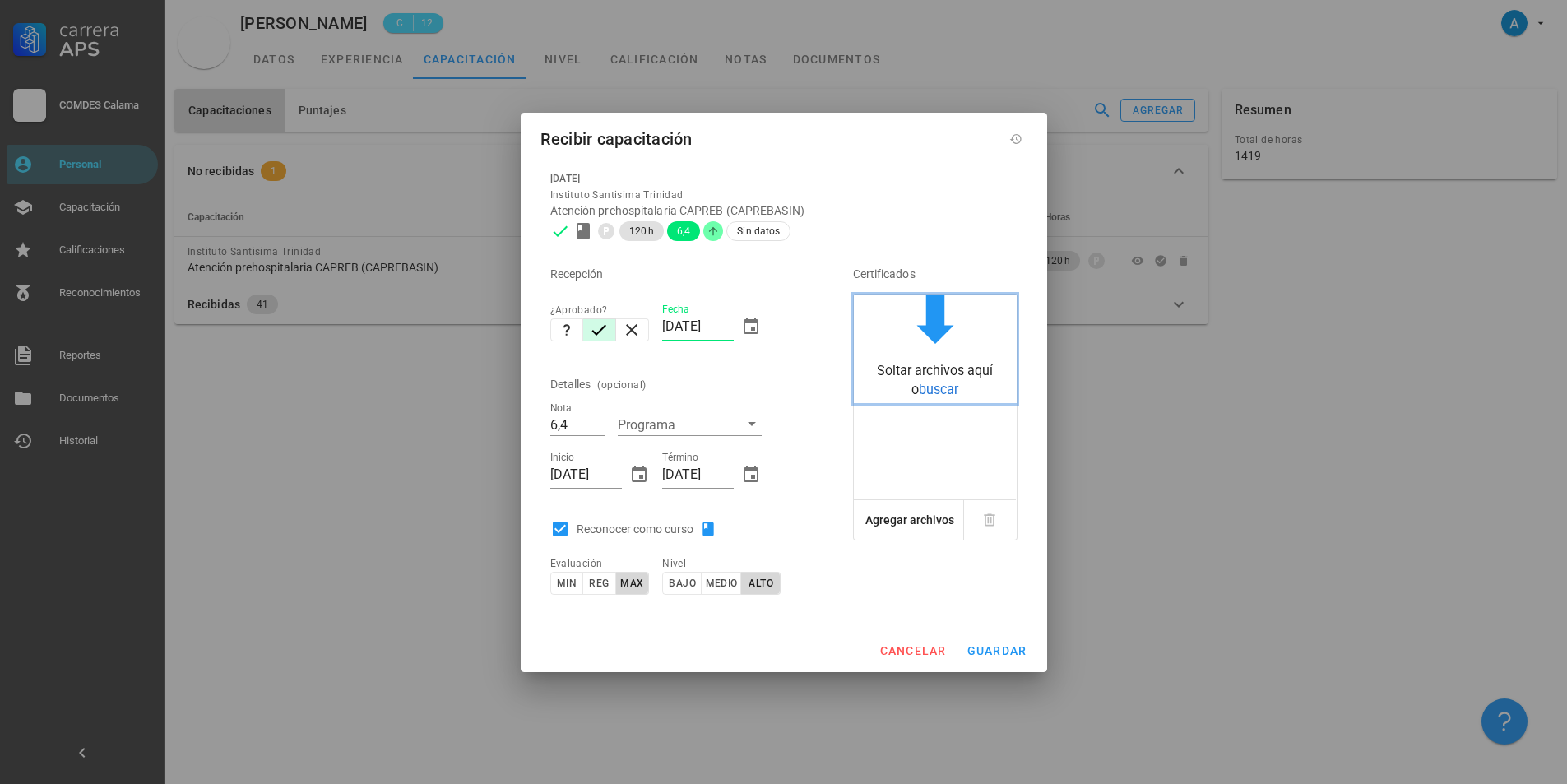
click at [925, 392] on span "buscar" at bounding box center [939, 389] width 40 height 16
click at [939, 388] on span "buscar" at bounding box center [939, 389] width 40 height 16
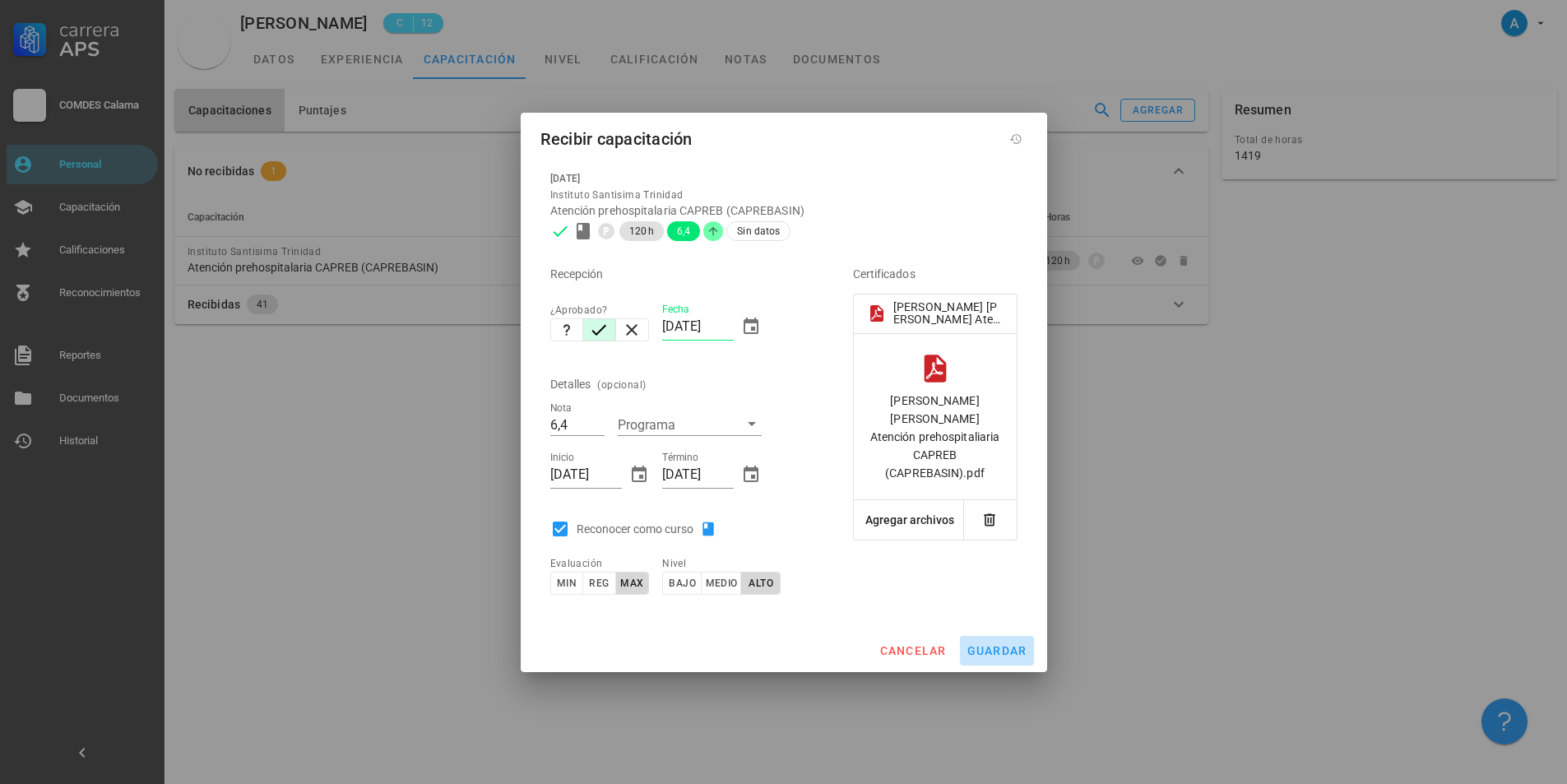
click at [976, 646] on span "guardar" at bounding box center [997, 650] width 61 height 13
